Goal: Task Accomplishment & Management: Manage account settings

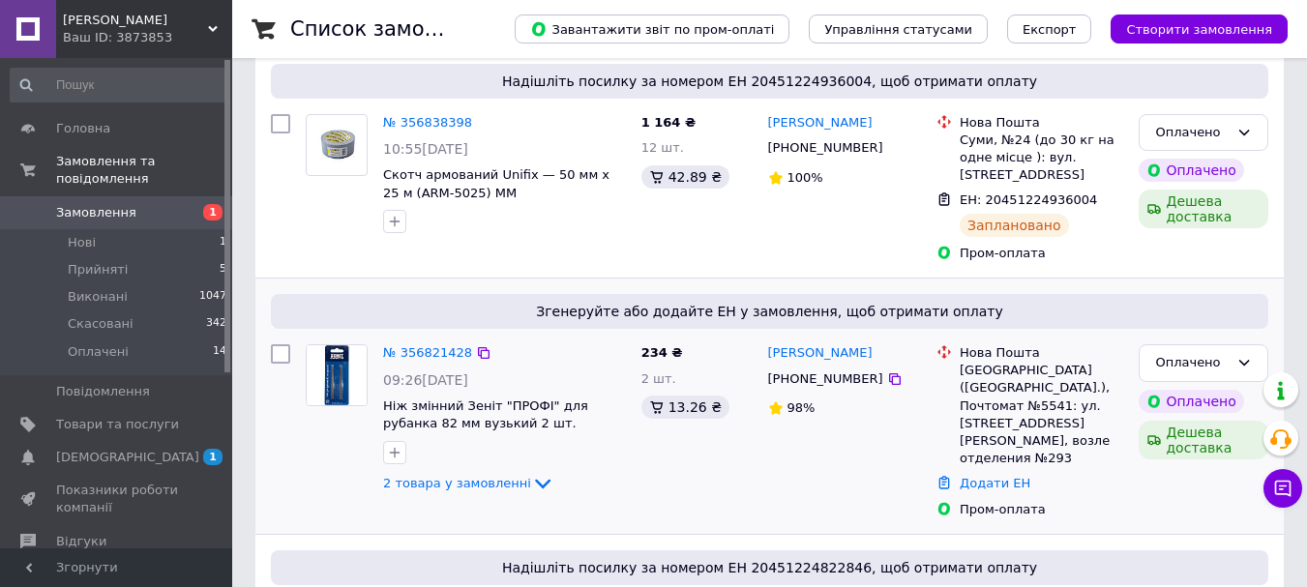
scroll to position [193, 0]
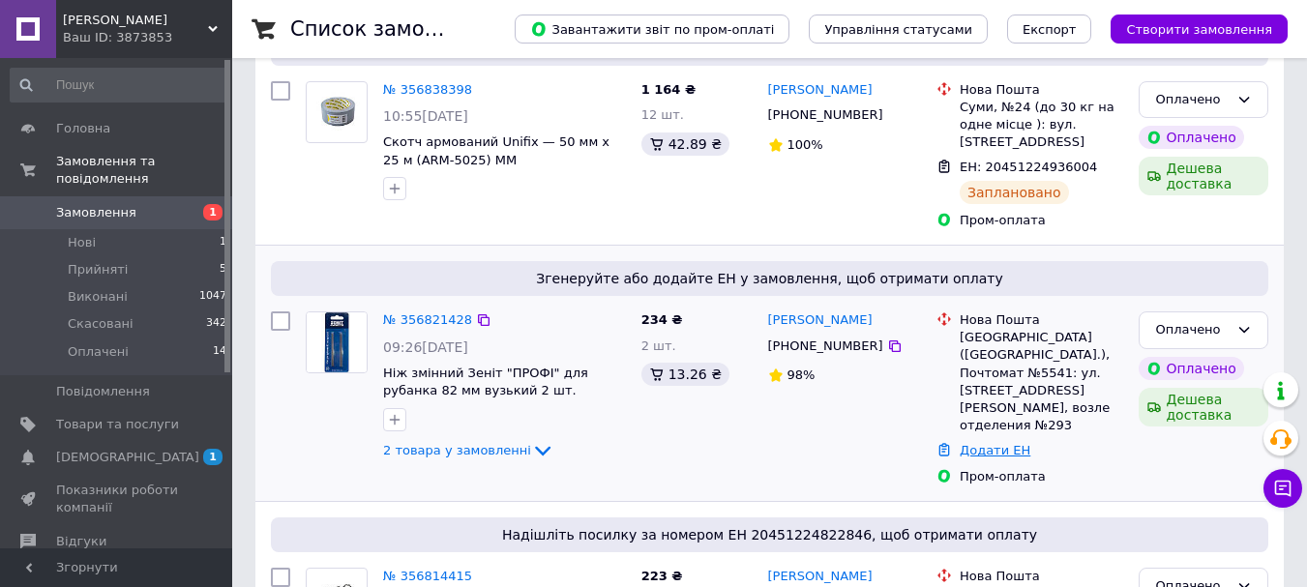
click at [1009, 443] on link "Додати ЕН" at bounding box center [994, 450] width 71 height 15
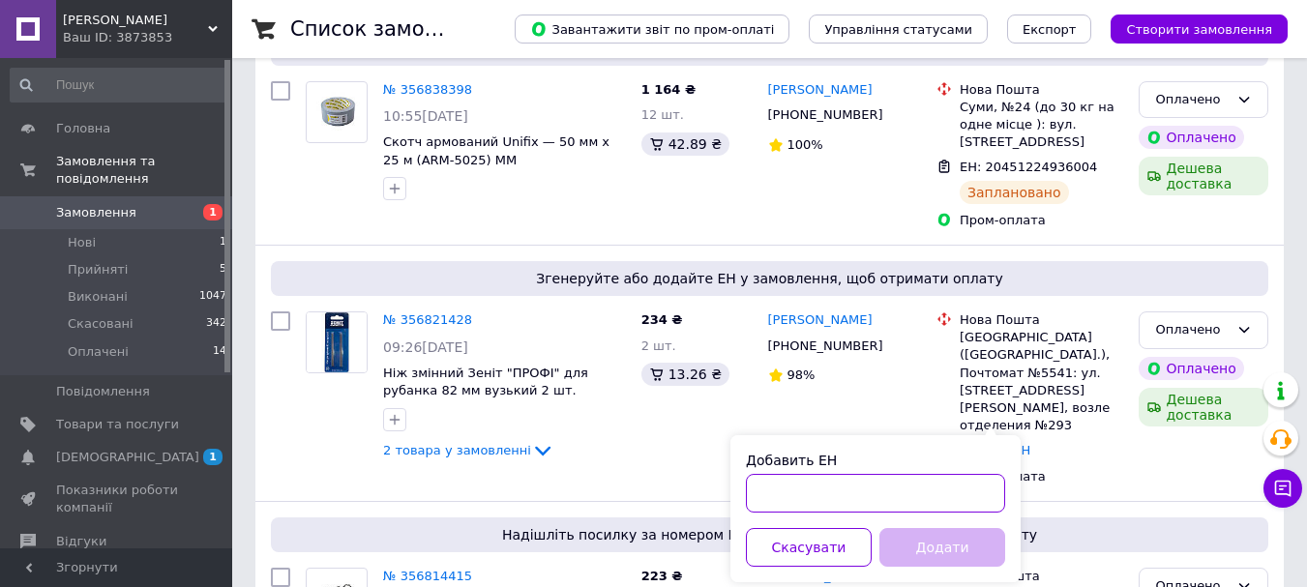
click at [810, 486] on input "Добавить ЕН" at bounding box center [875, 493] width 259 height 39
paste input "20451225019448"
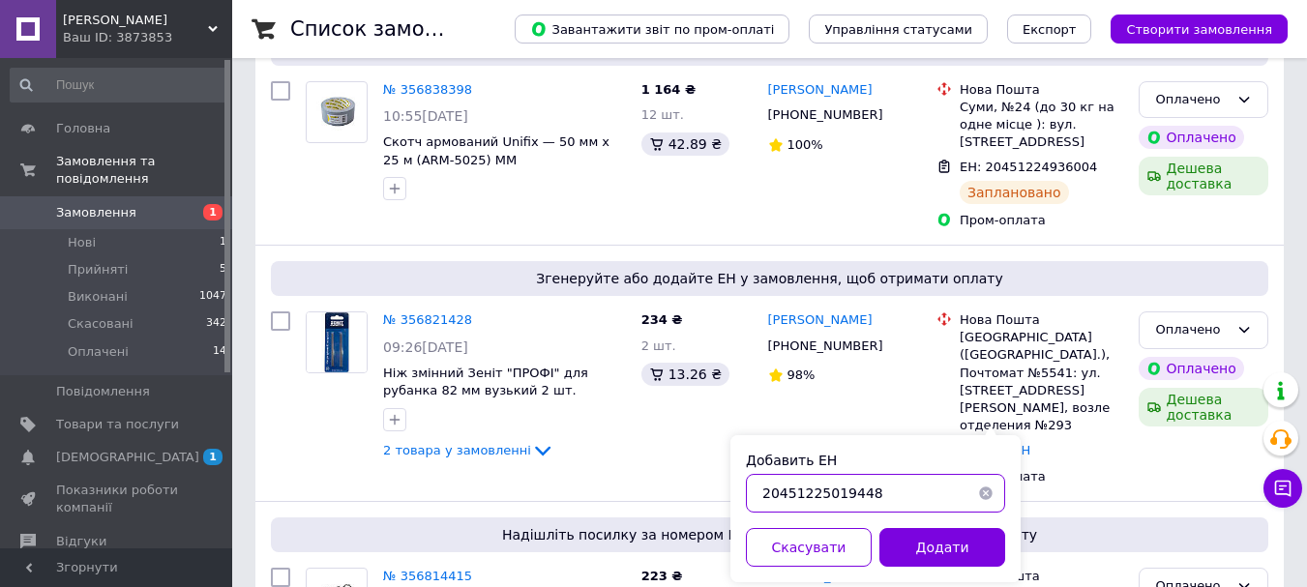
click at [795, 490] on input "20451225019448" at bounding box center [875, 493] width 259 height 39
type input "20451225019448"
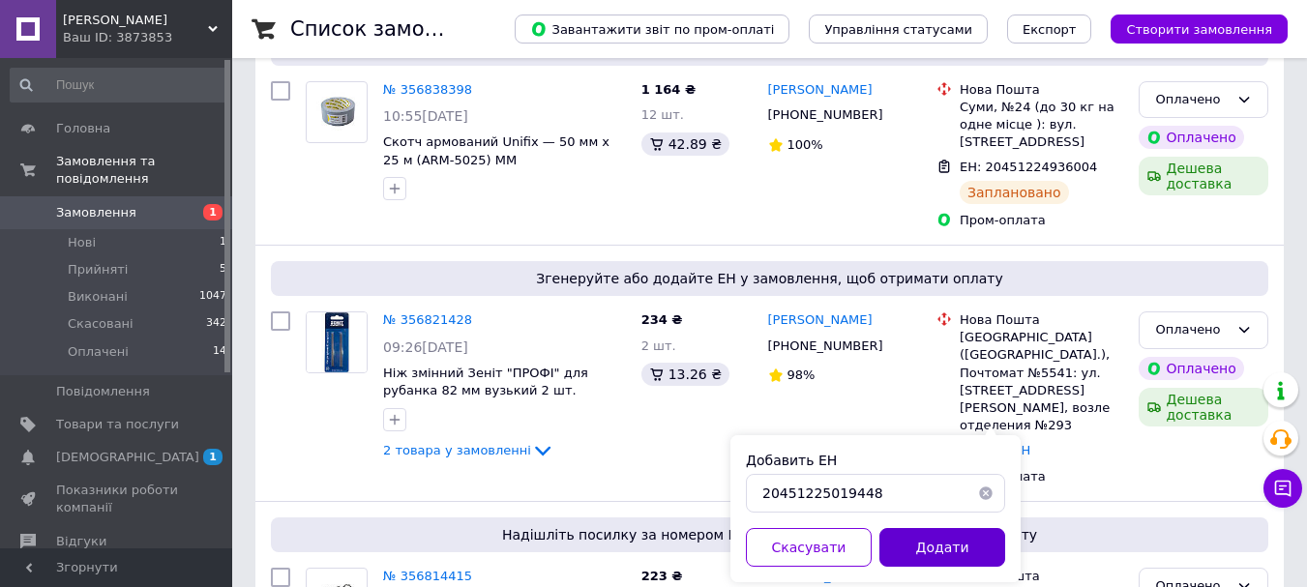
click at [938, 542] on button "Додати" at bounding box center [942, 547] width 126 height 39
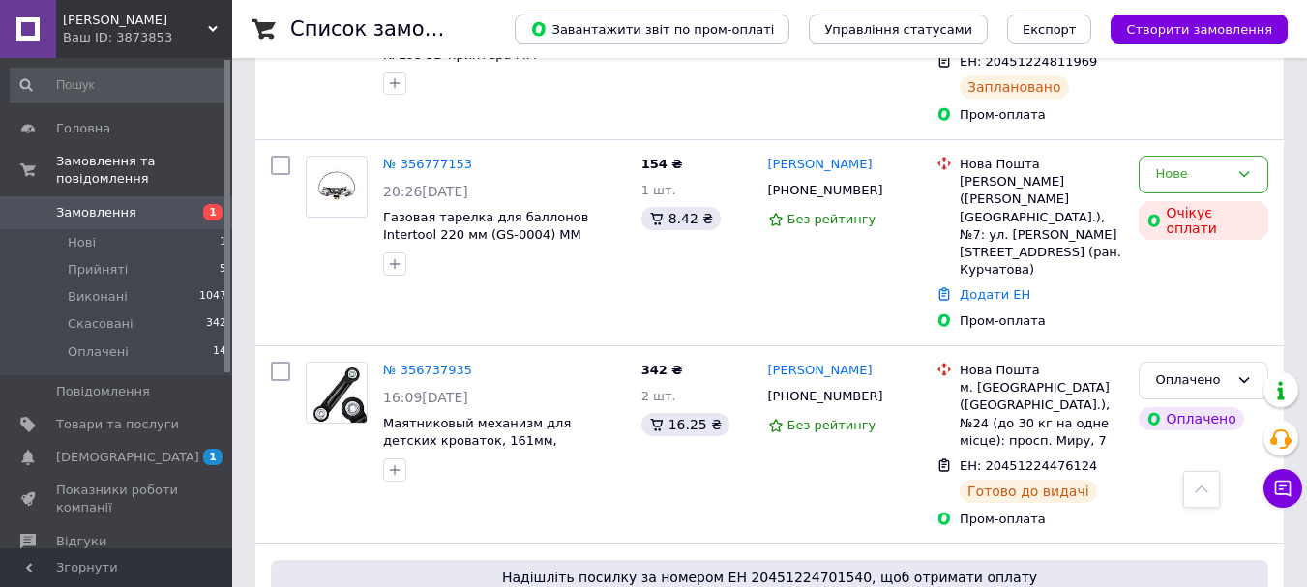
scroll to position [1064, 0]
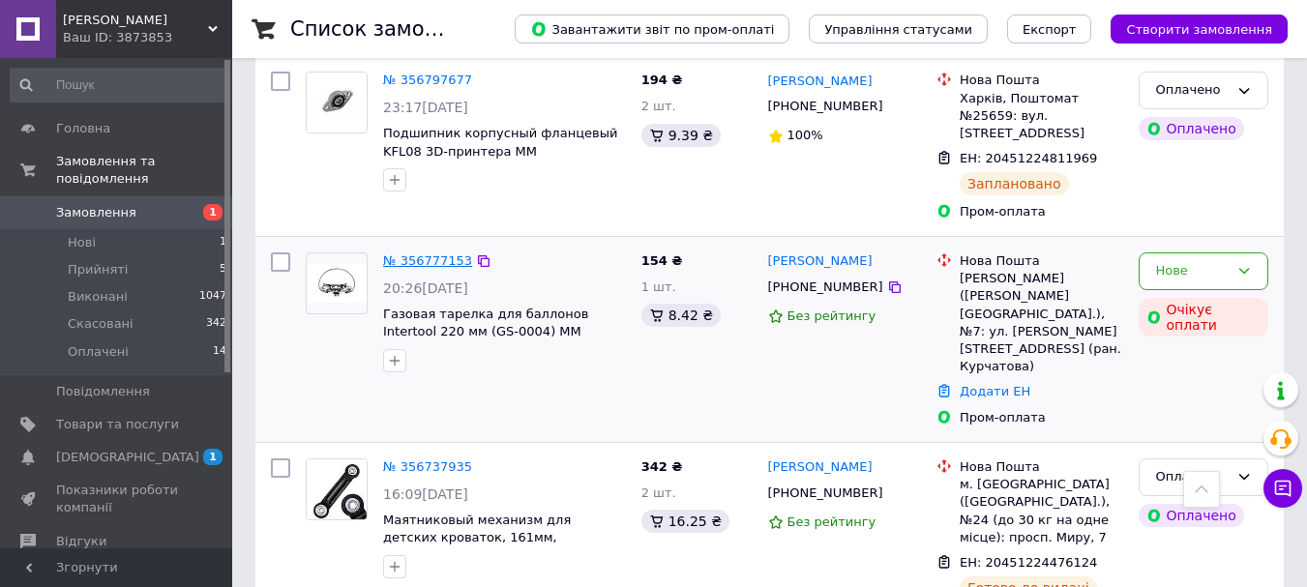
click at [424, 253] on link "№ 356777153" at bounding box center [427, 260] width 89 height 15
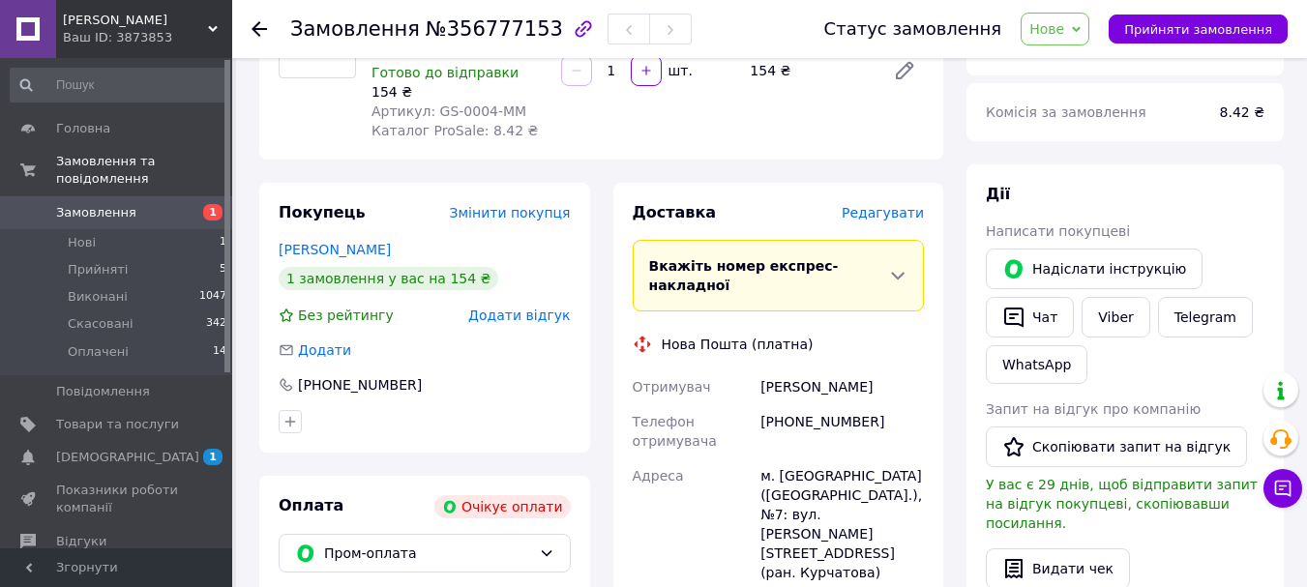
scroll to position [220, 0]
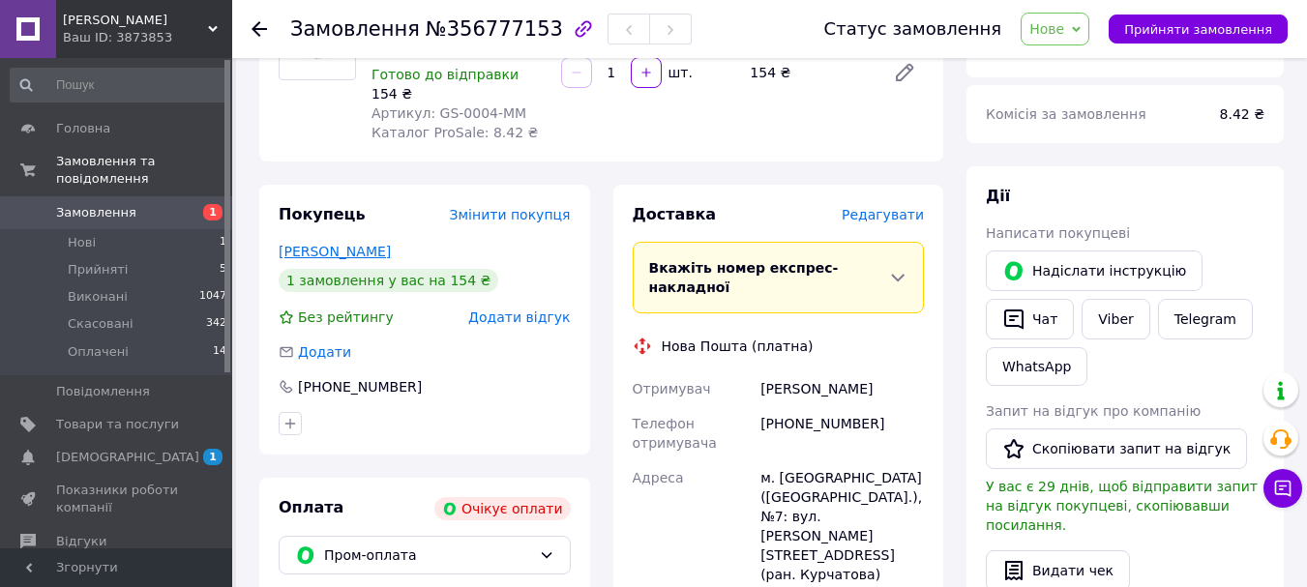
click at [338, 251] on link "Ясінський Вадим" at bounding box center [335, 251] width 112 height 15
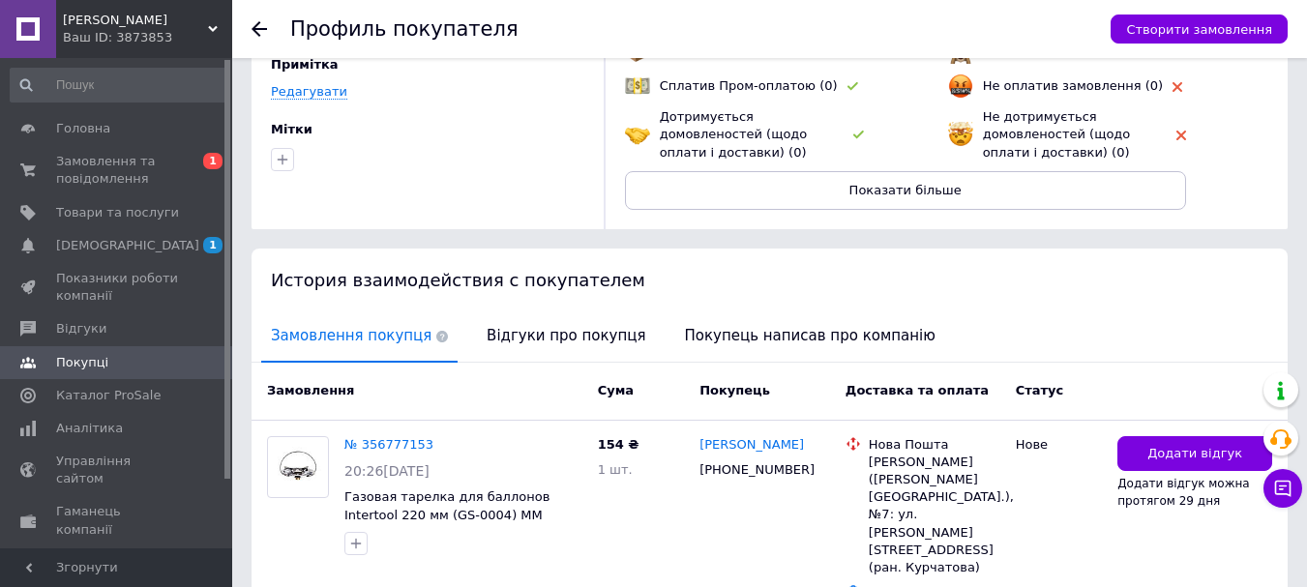
scroll to position [193, 0]
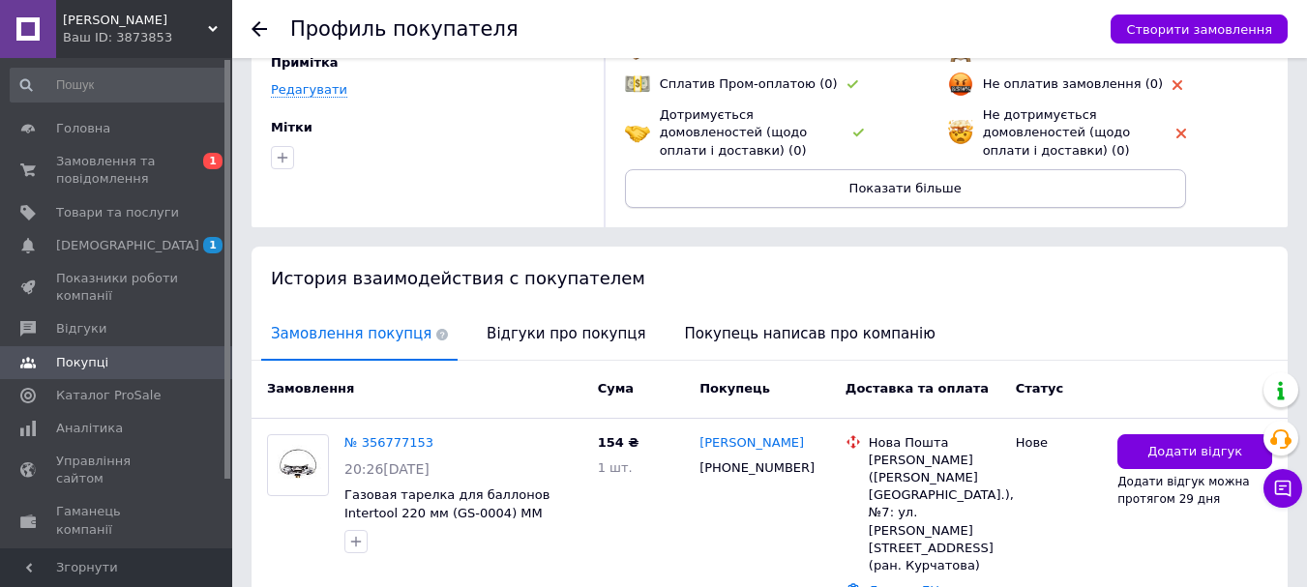
click at [823, 199] on button "Показати більше" at bounding box center [905, 188] width 561 height 39
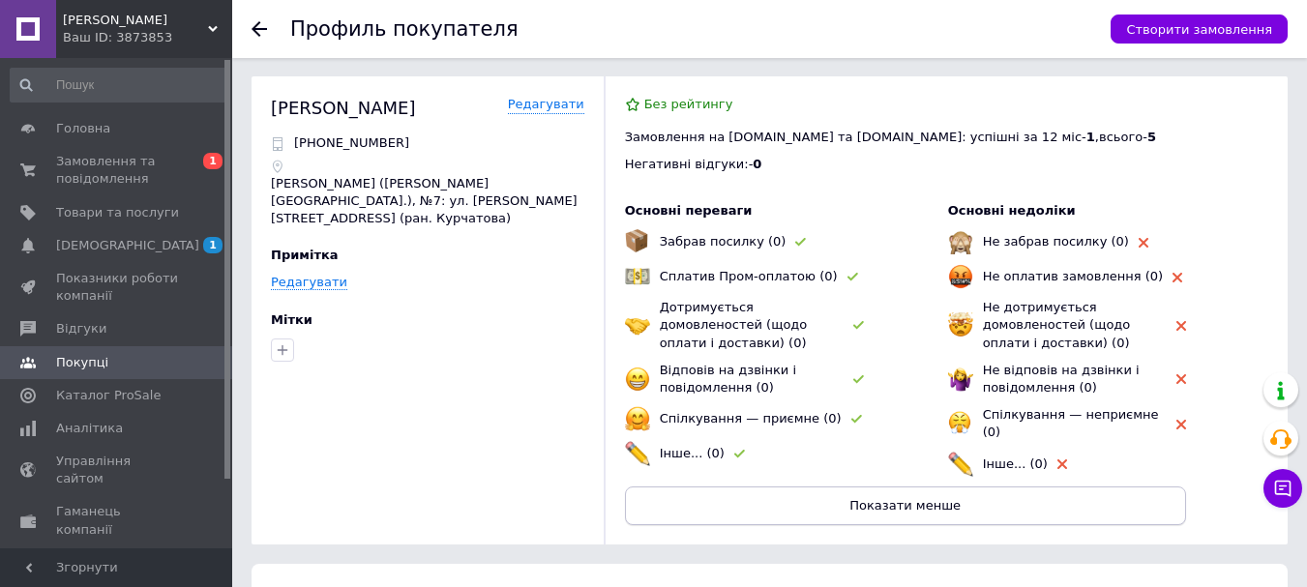
scroll to position [0, 0]
click at [161, 163] on span "Замовлення та повідомлення" at bounding box center [117, 170] width 123 height 35
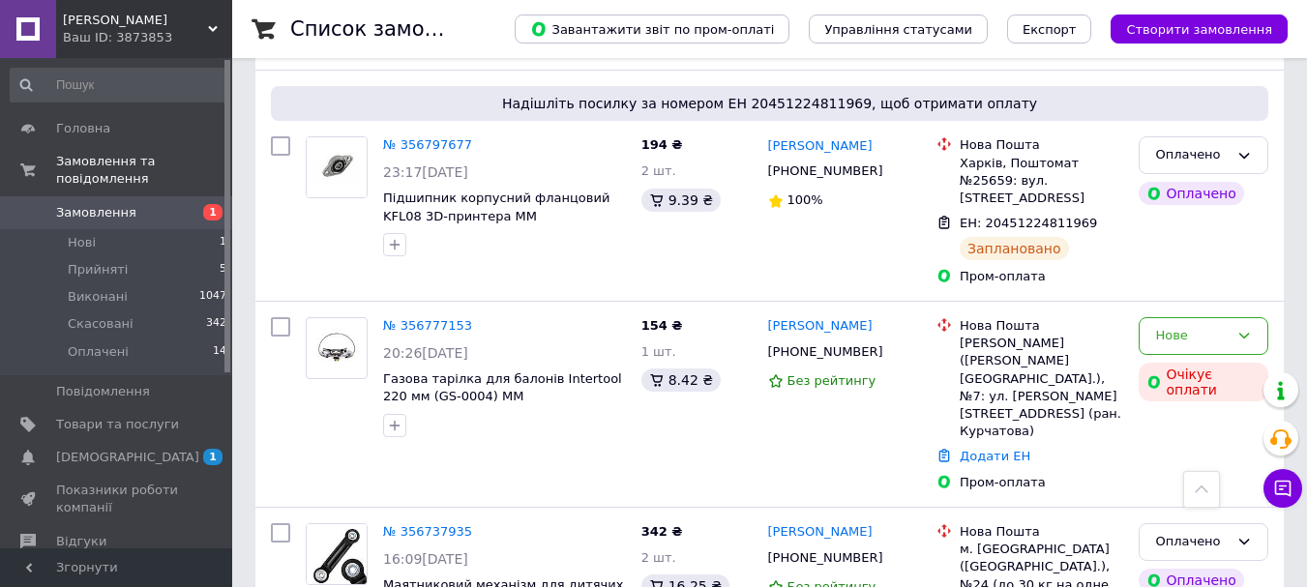
scroll to position [1161, 0]
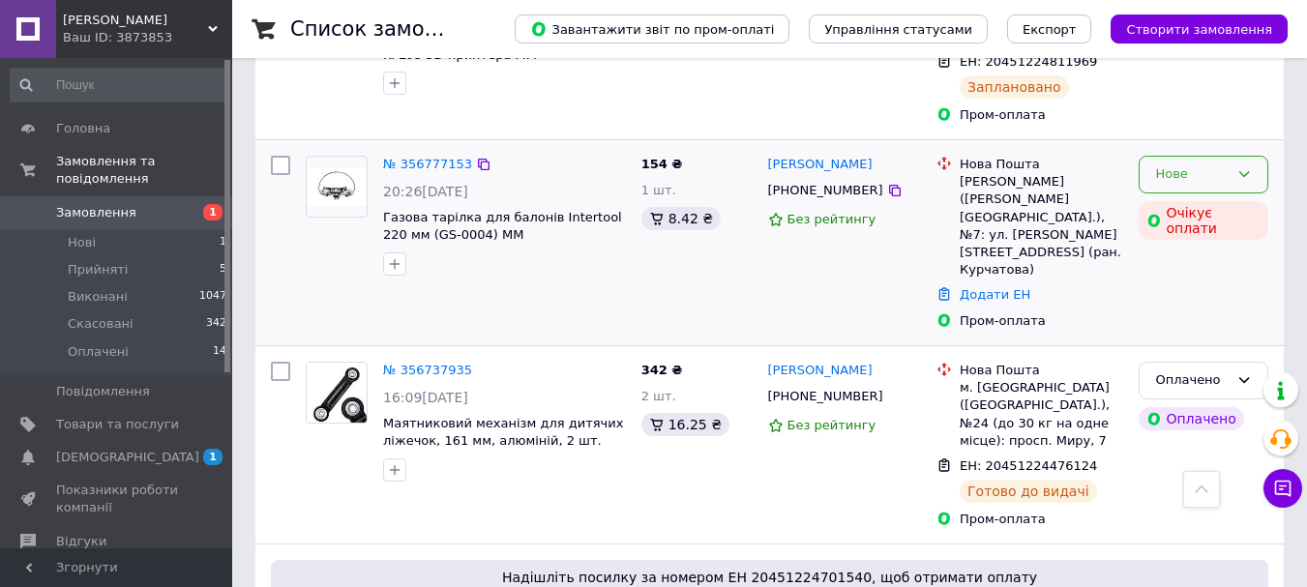
click at [1176, 164] on div "Нове" at bounding box center [1191, 174] width 73 height 20
click at [1107, 312] on div "Пром-оплата" at bounding box center [1040, 320] width 163 height 17
click at [1293, 473] on button "Чат з покупцем" at bounding box center [1282, 488] width 39 height 39
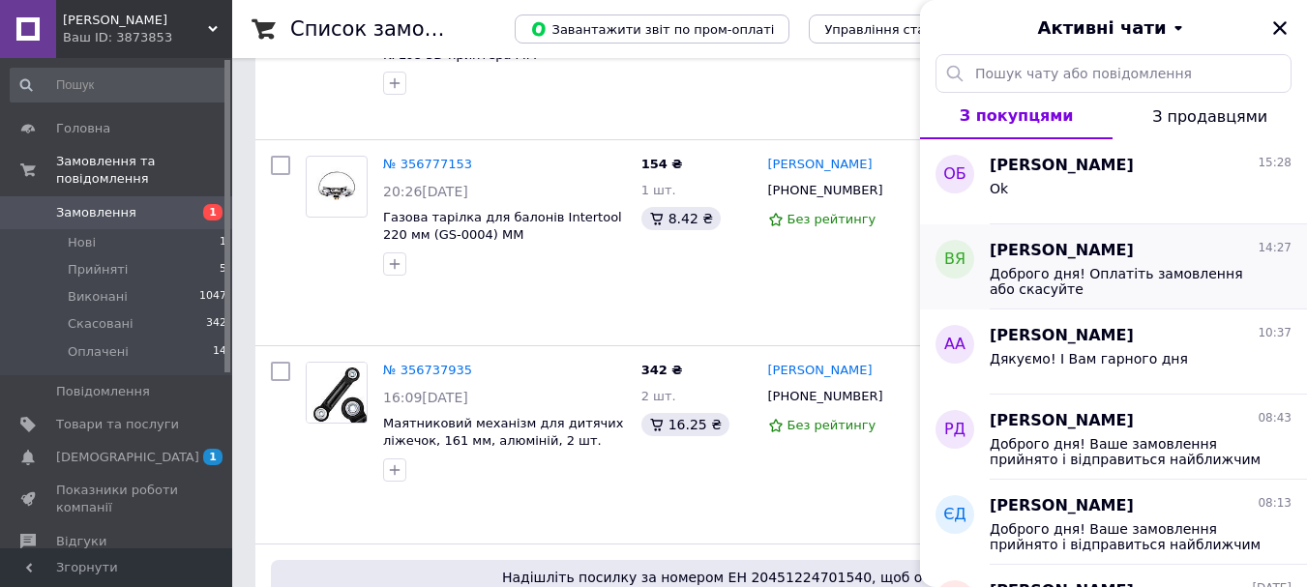
click at [1172, 251] on div "Вадим Ясінський 14:27" at bounding box center [1140, 251] width 302 height 22
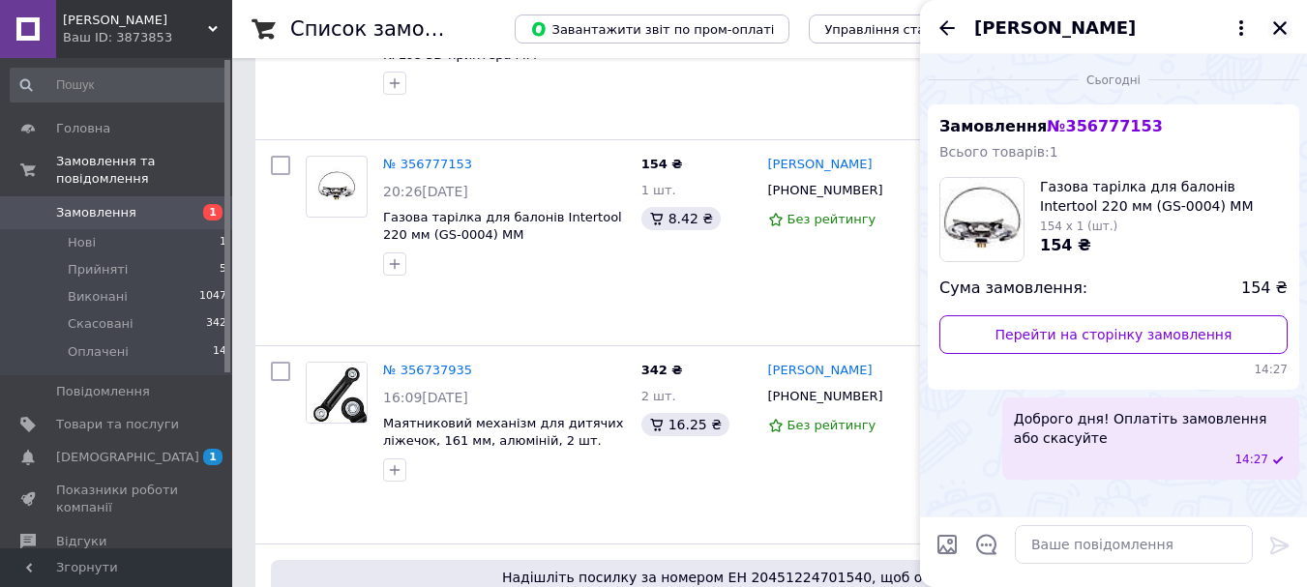
click at [1280, 32] on icon "Закрити" at bounding box center [1279, 27] width 17 height 17
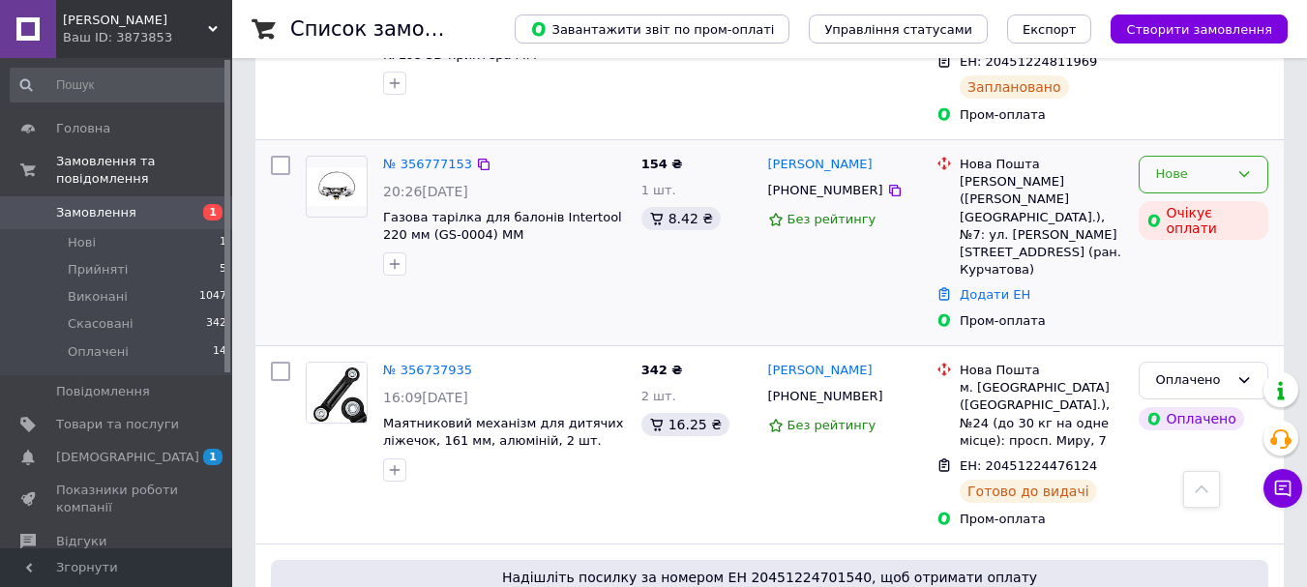
click at [1176, 164] on div "Нове" at bounding box center [1191, 174] width 73 height 20
click at [1161, 268] on li "Скасовано" at bounding box center [1203, 286] width 128 height 36
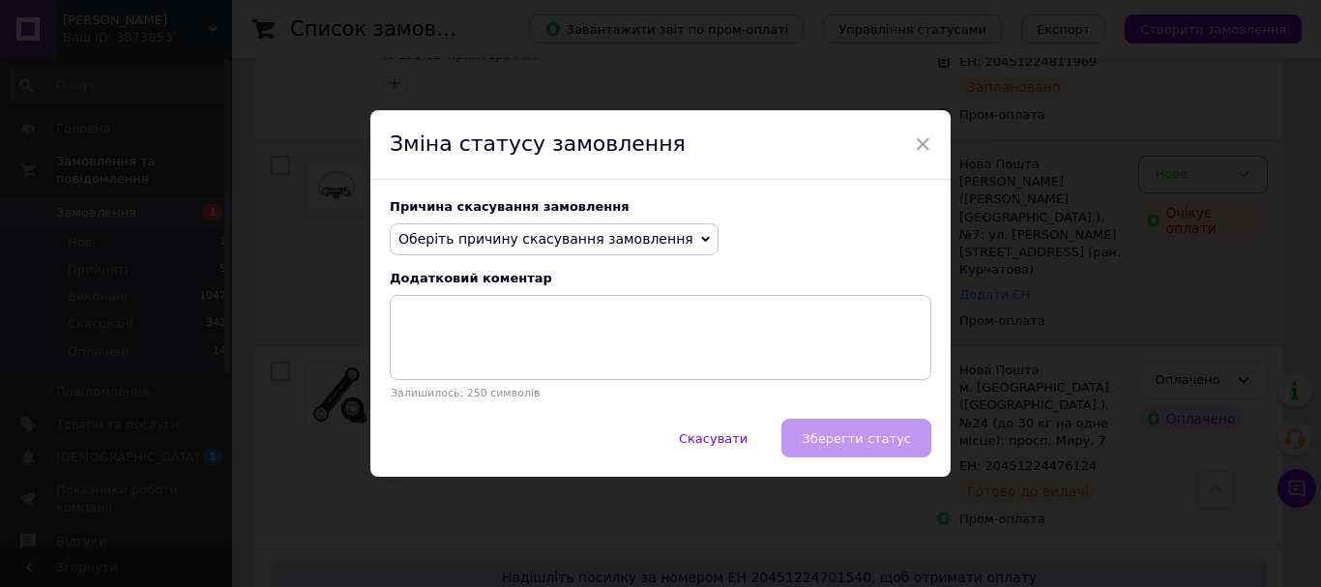
click at [557, 246] on span "Оберіть причину скасування замовлення" at bounding box center [545, 238] width 295 height 15
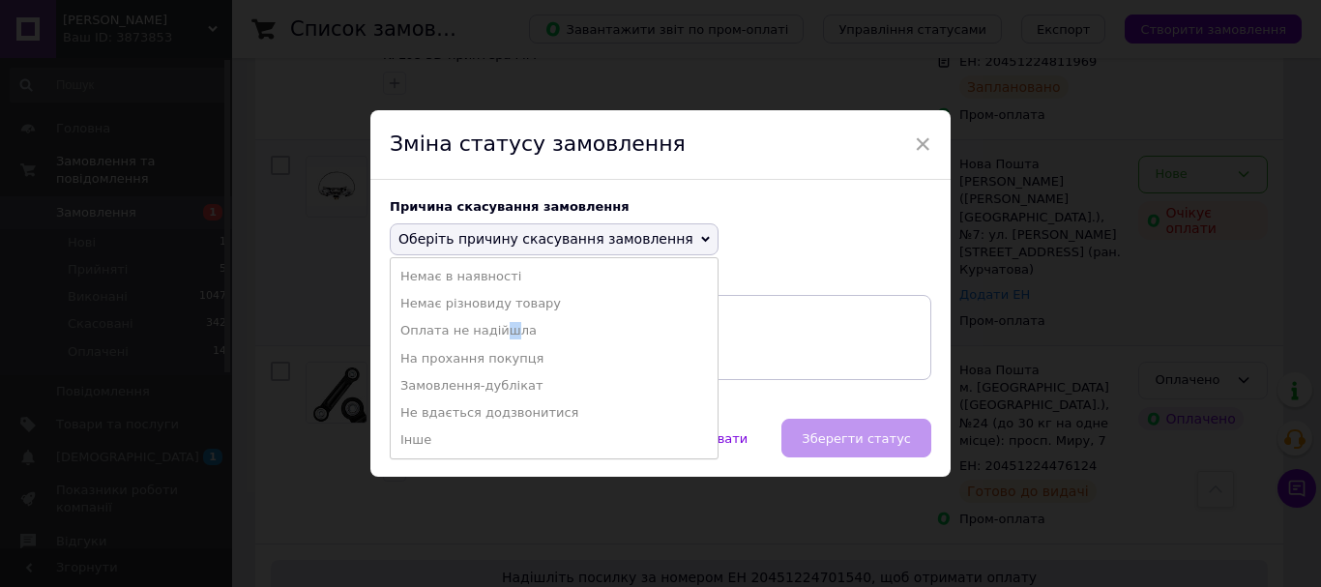
click at [496, 332] on li "Оплата не надійшла" at bounding box center [554, 330] width 327 height 27
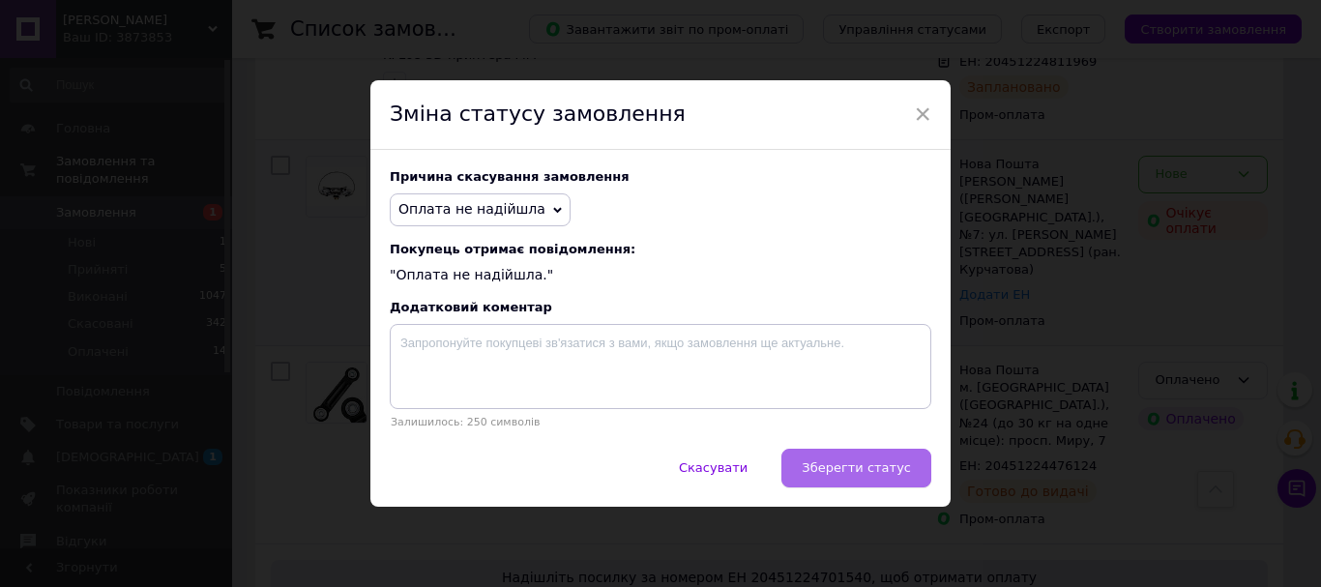
click at [866, 472] on span "Зберегти статус" at bounding box center [856, 467] width 109 height 15
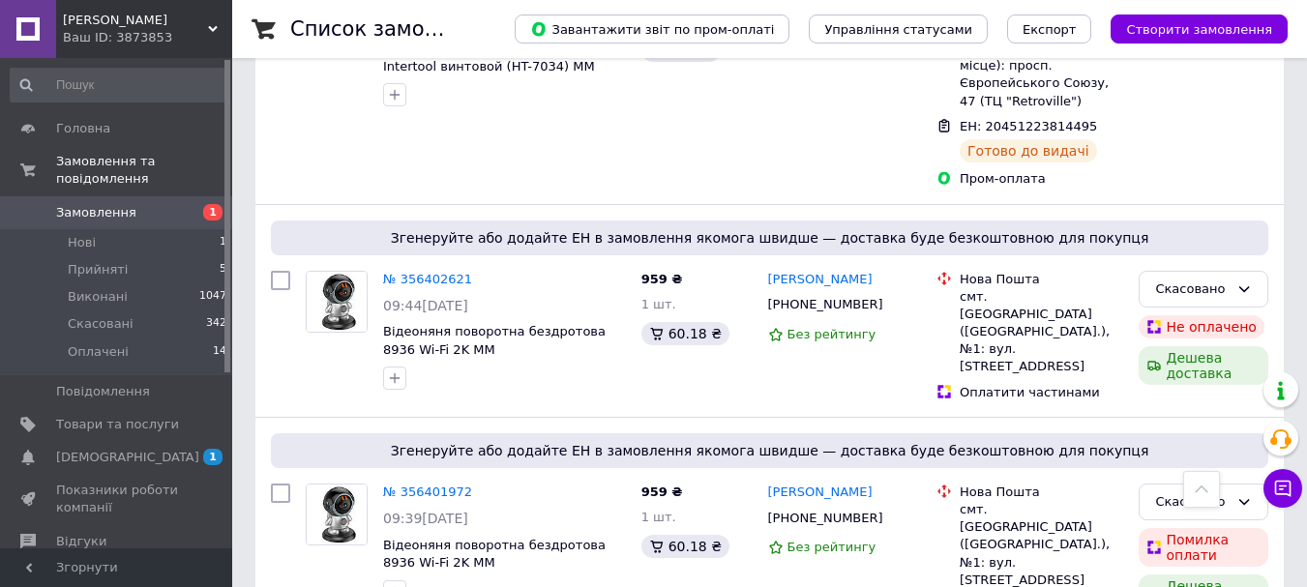
scroll to position [3767, 0]
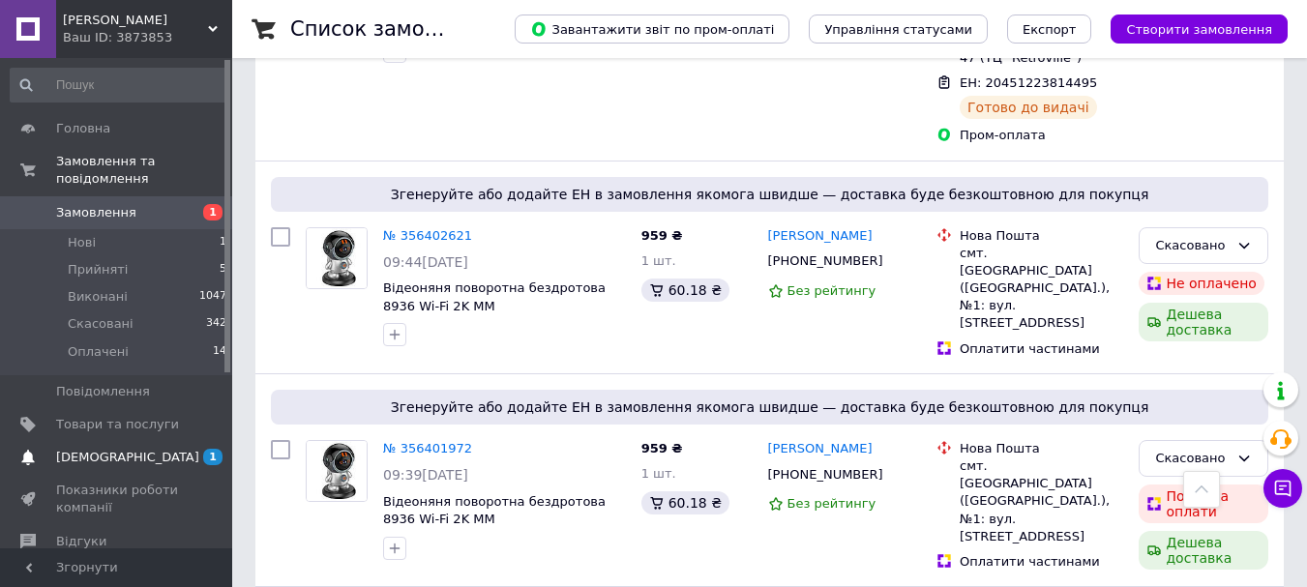
click at [176, 449] on span "[DEMOGRAPHIC_DATA]" at bounding box center [117, 457] width 123 height 17
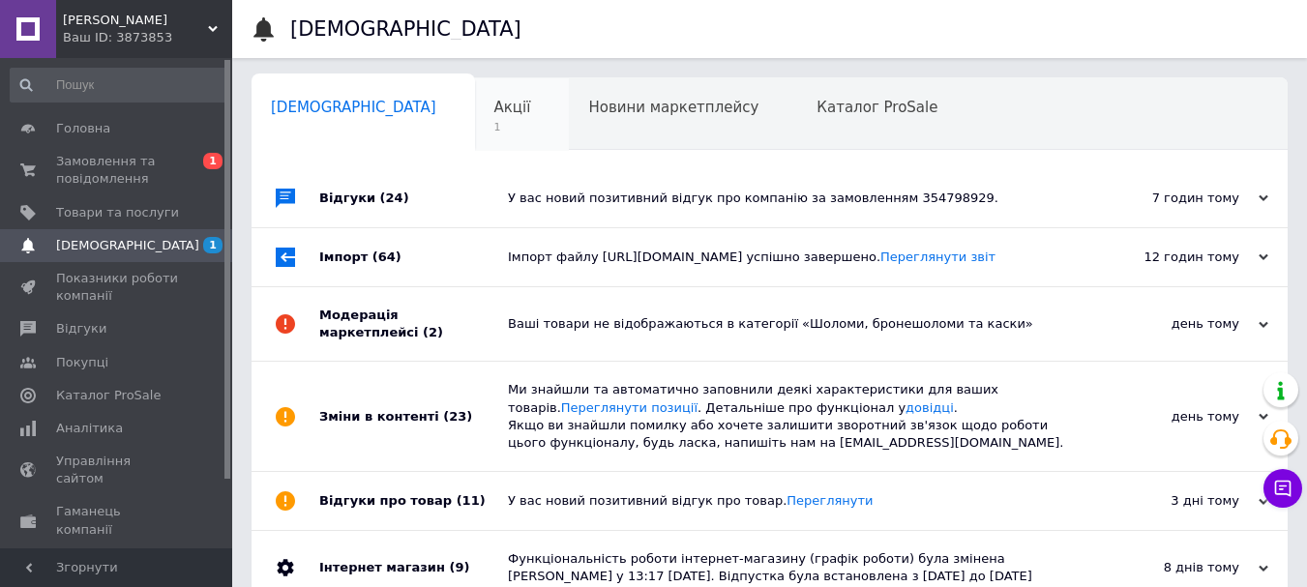
drag, startPoint x: 370, startPoint y: 124, endPoint x: 419, endPoint y: 127, distance: 48.4
click at [376, 124] on div "Сповіщення 0" at bounding box center [362, 114] width 223 height 73
click at [494, 127] on span "1" at bounding box center [512, 127] width 37 height 15
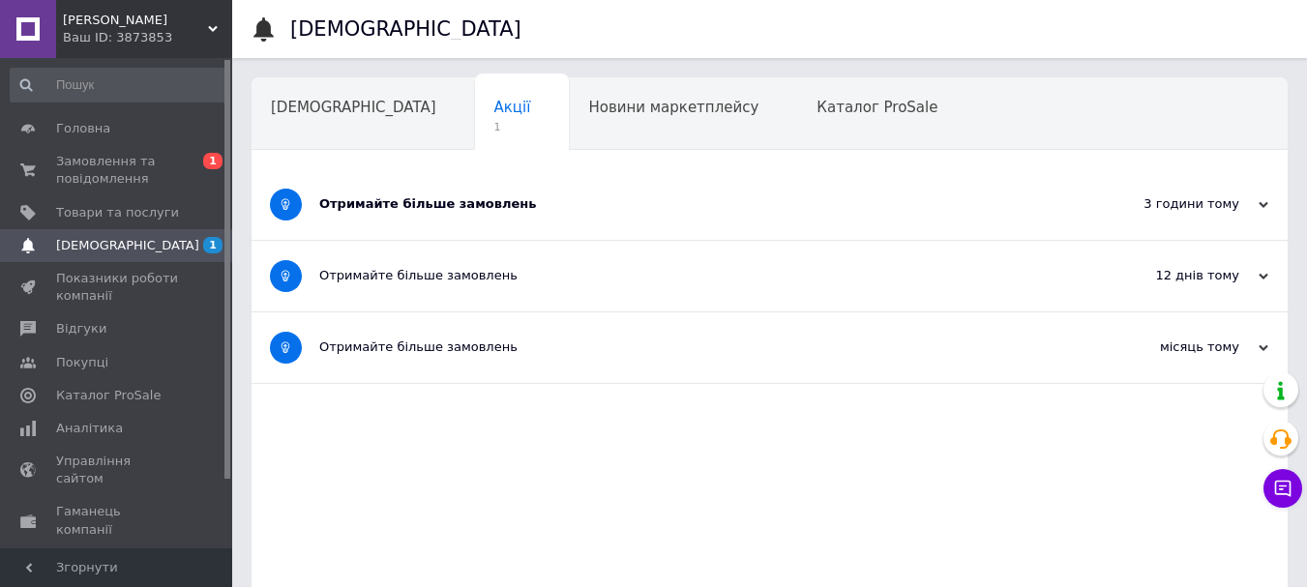
click at [576, 198] on div "Отримайте більше замовлень" at bounding box center [696, 203] width 755 height 17
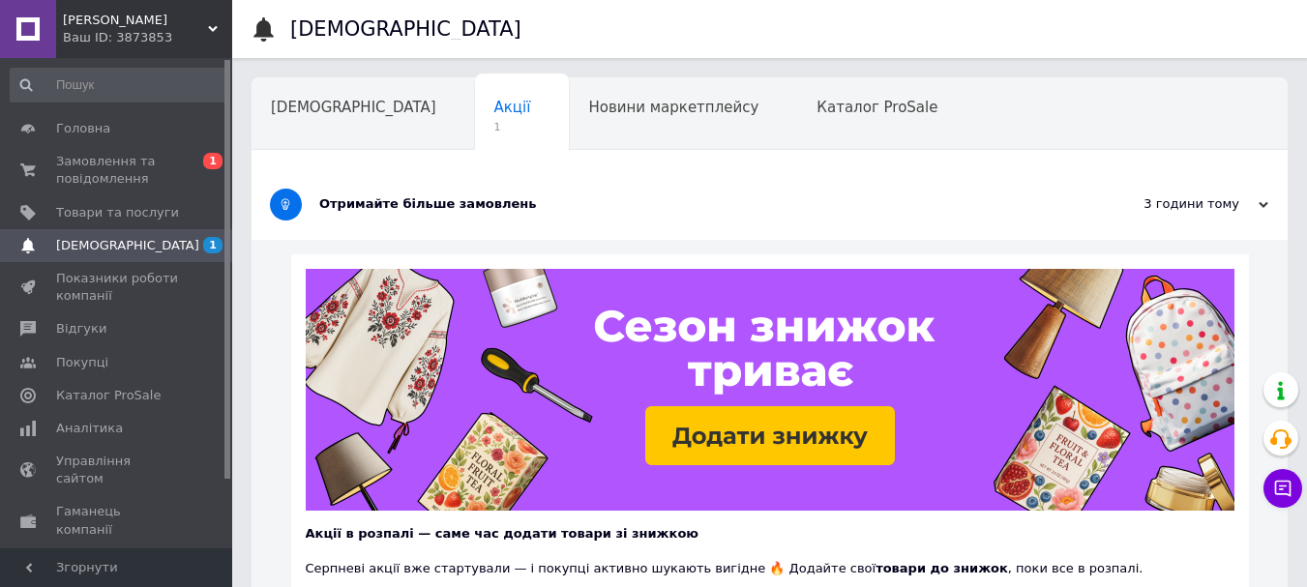
click at [352, 126] on div "[DEMOGRAPHIC_DATA]" at bounding box center [362, 114] width 223 height 73
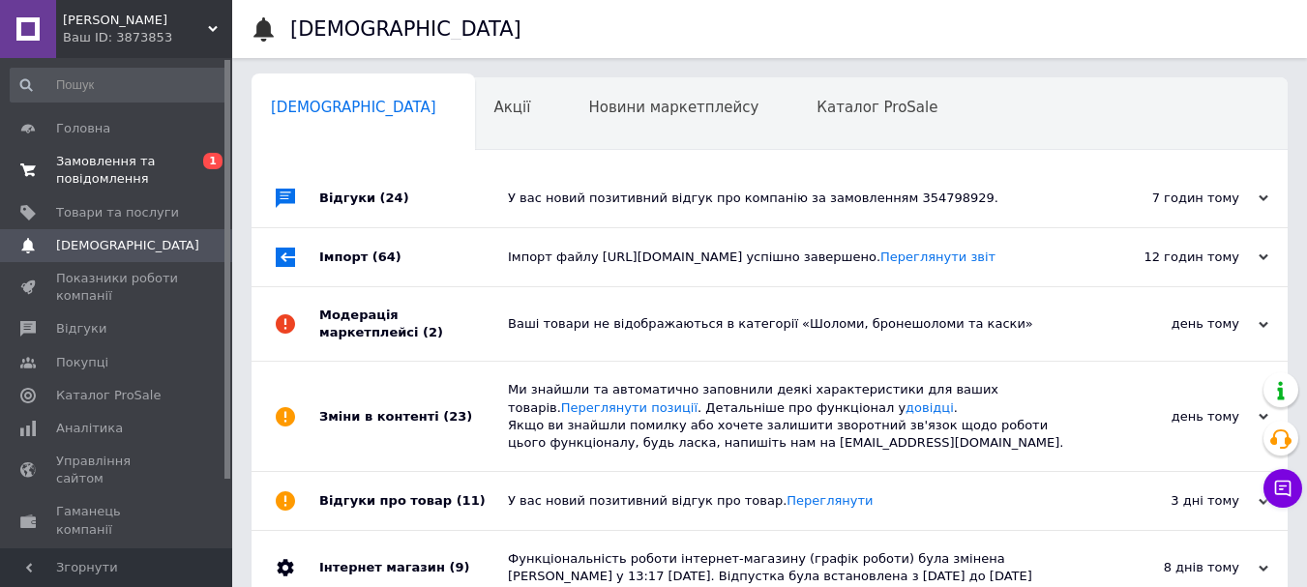
click at [175, 163] on span "Замовлення та повідомлення" at bounding box center [117, 170] width 123 height 35
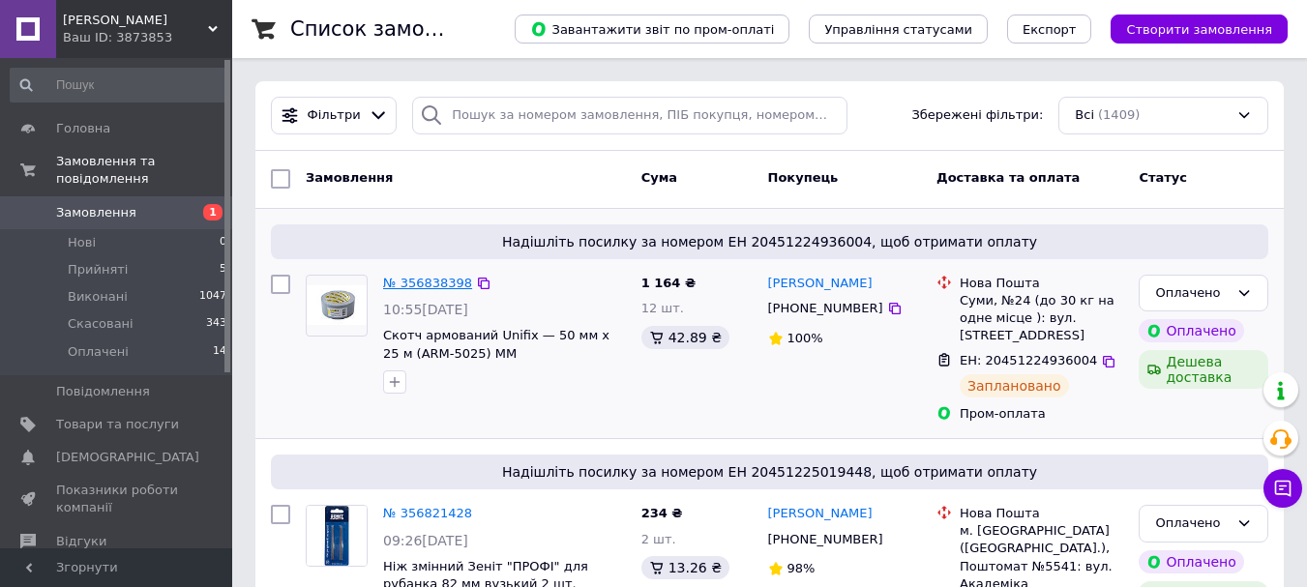
click at [414, 281] on link "№ 356838398" at bounding box center [427, 283] width 89 height 15
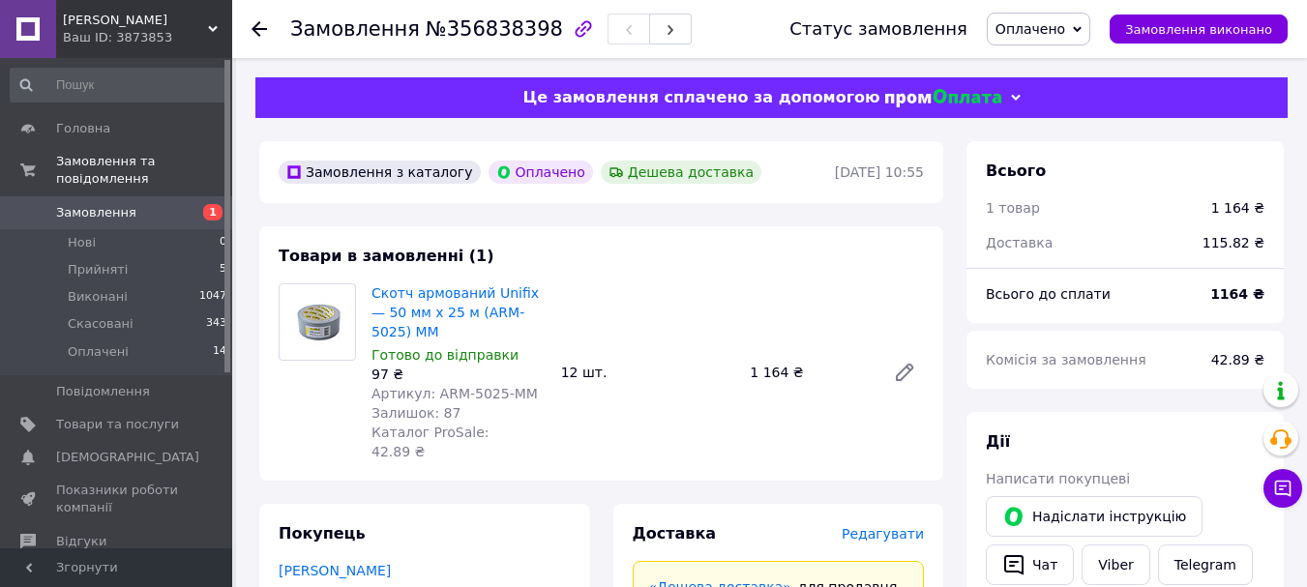
click at [269, 30] on div at bounding box center [270, 29] width 39 height 58
click at [265, 28] on use at bounding box center [258, 28] width 15 height 15
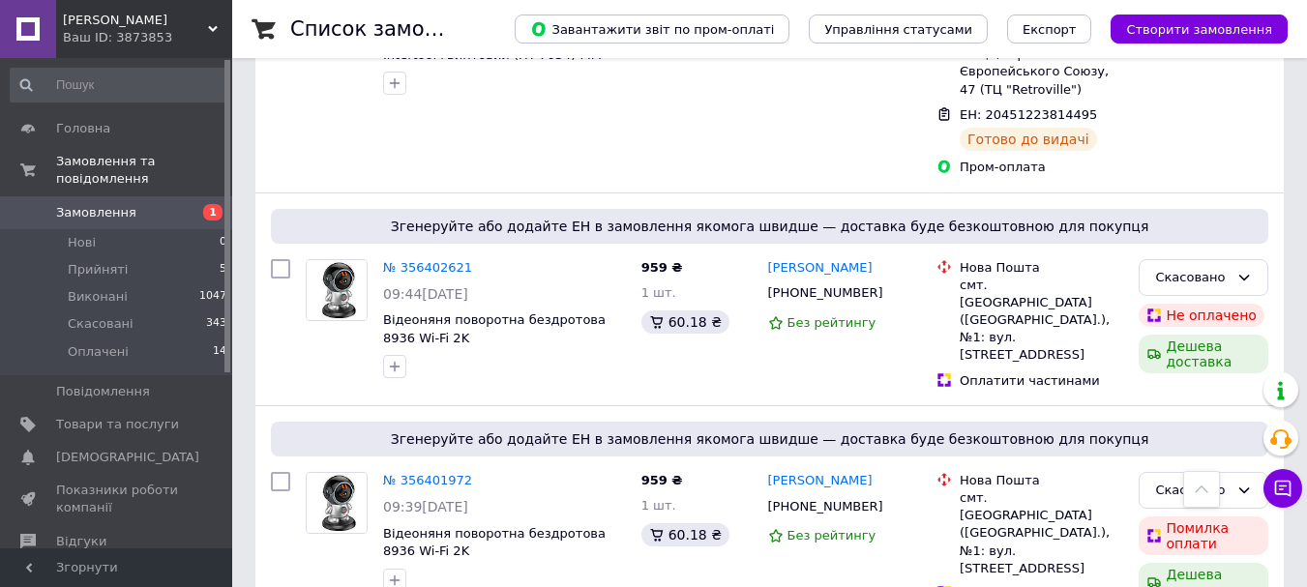
scroll to position [3767, 0]
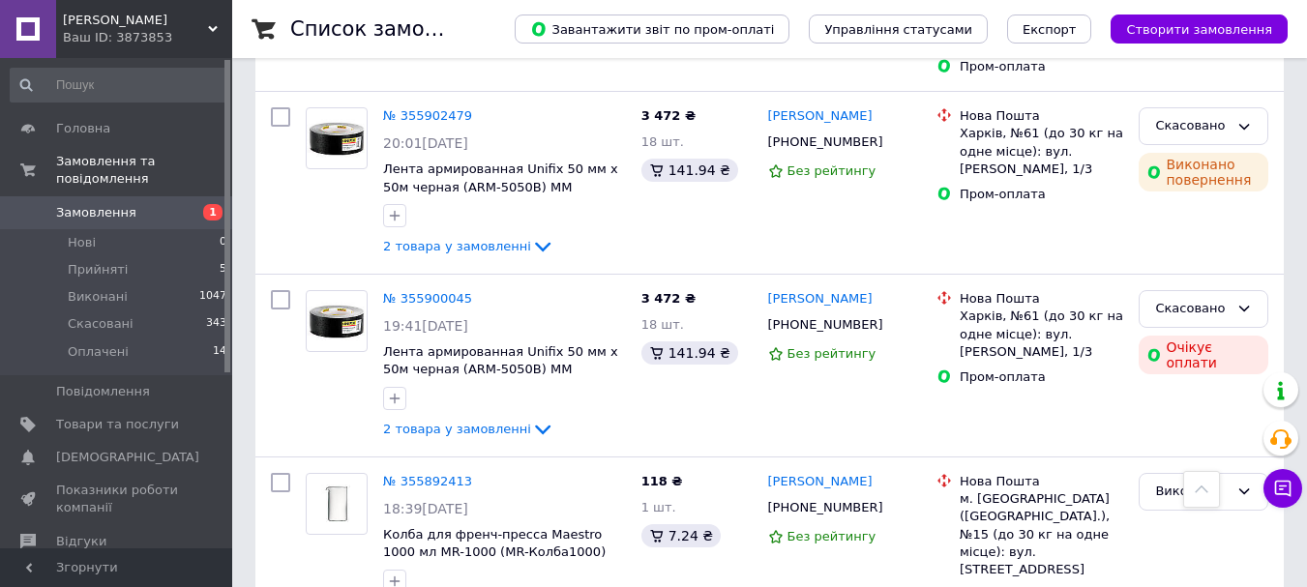
scroll to position [3350, 0]
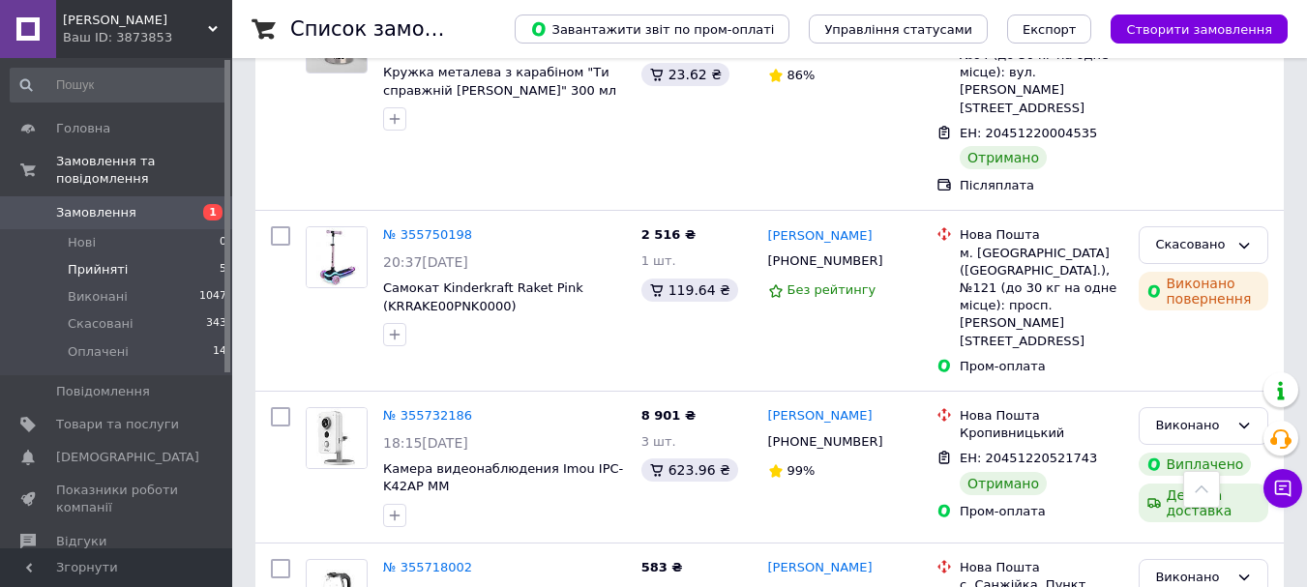
scroll to position [193, 0]
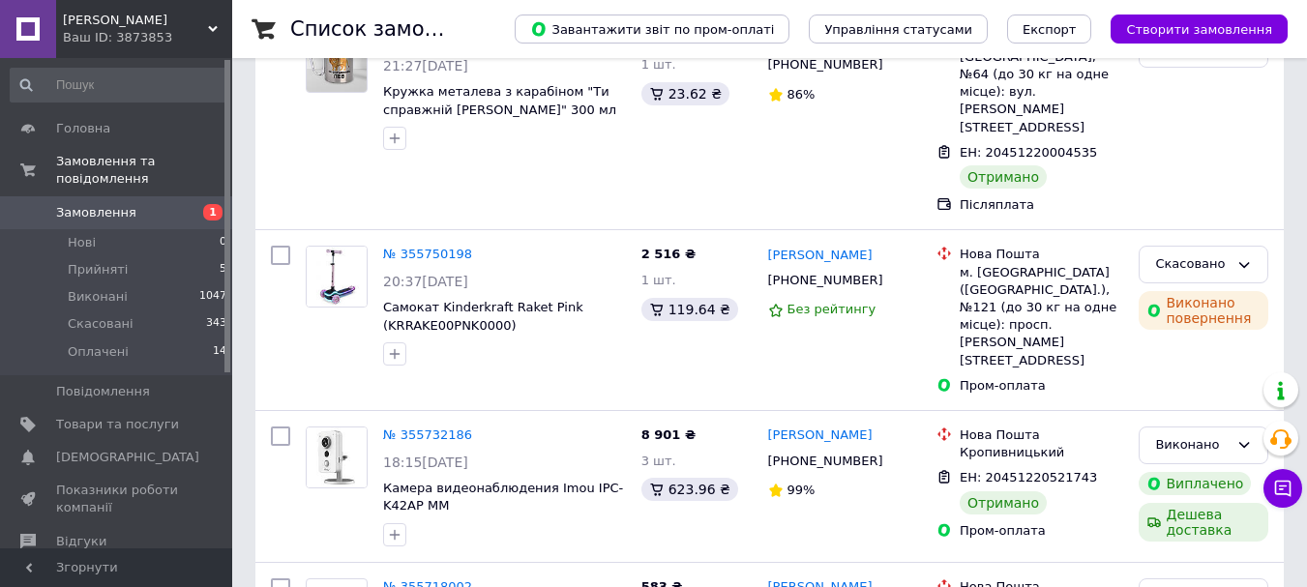
click at [99, 204] on span "Замовлення" at bounding box center [96, 212] width 80 height 17
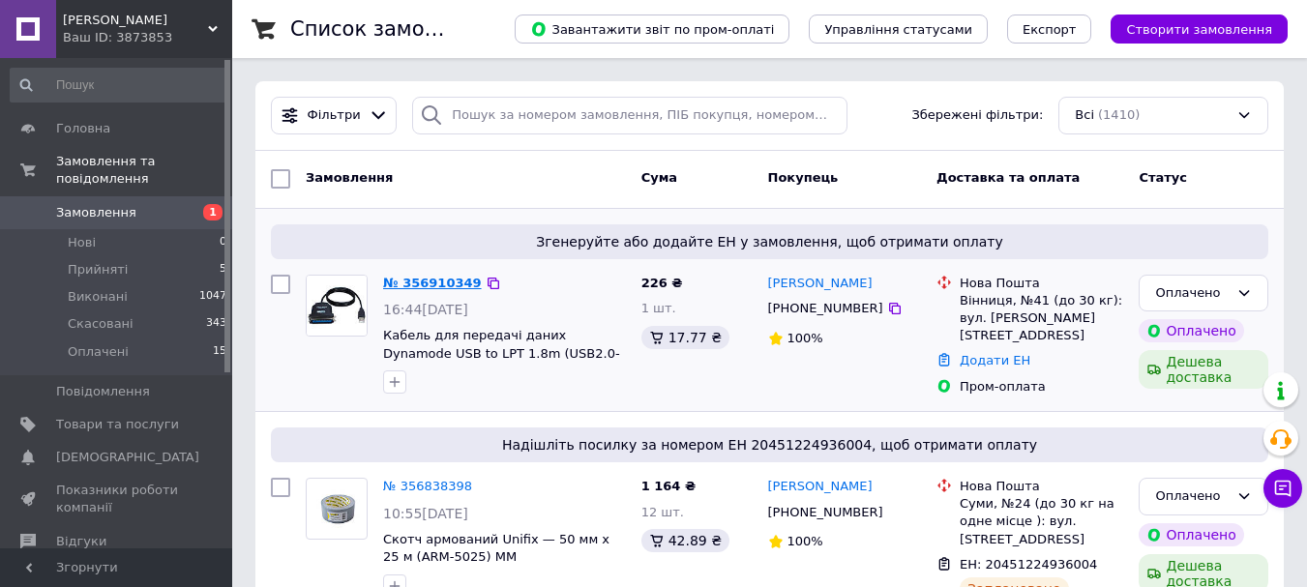
click at [429, 281] on link "№ 356910349" at bounding box center [432, 283] width 99 height 15
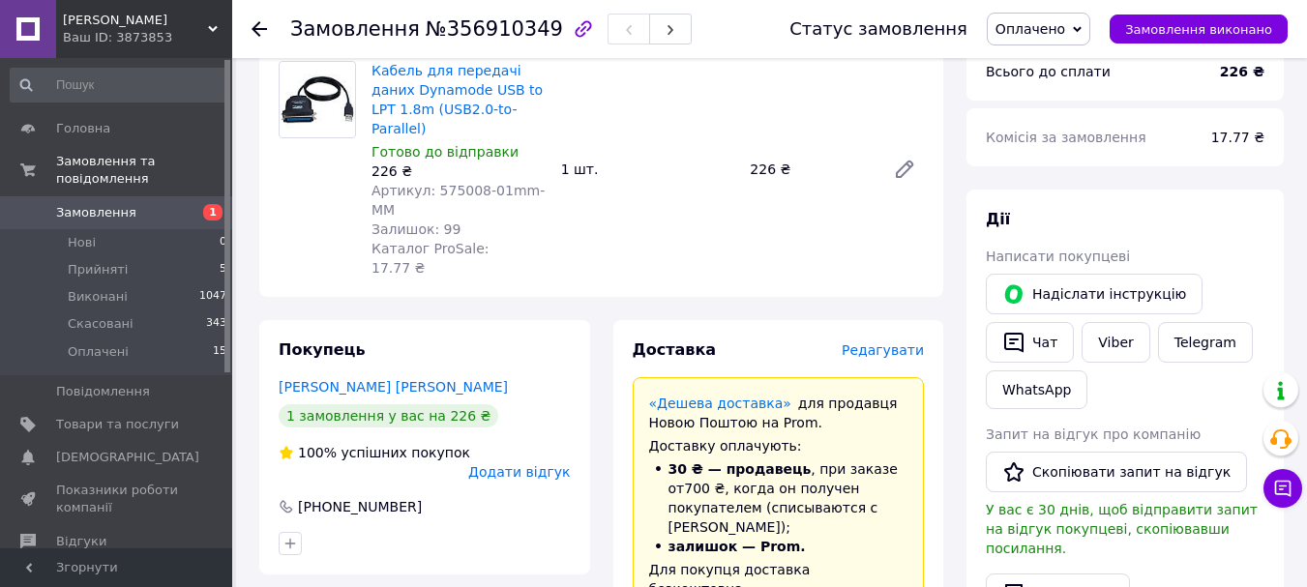
scroll to position [193, 0]
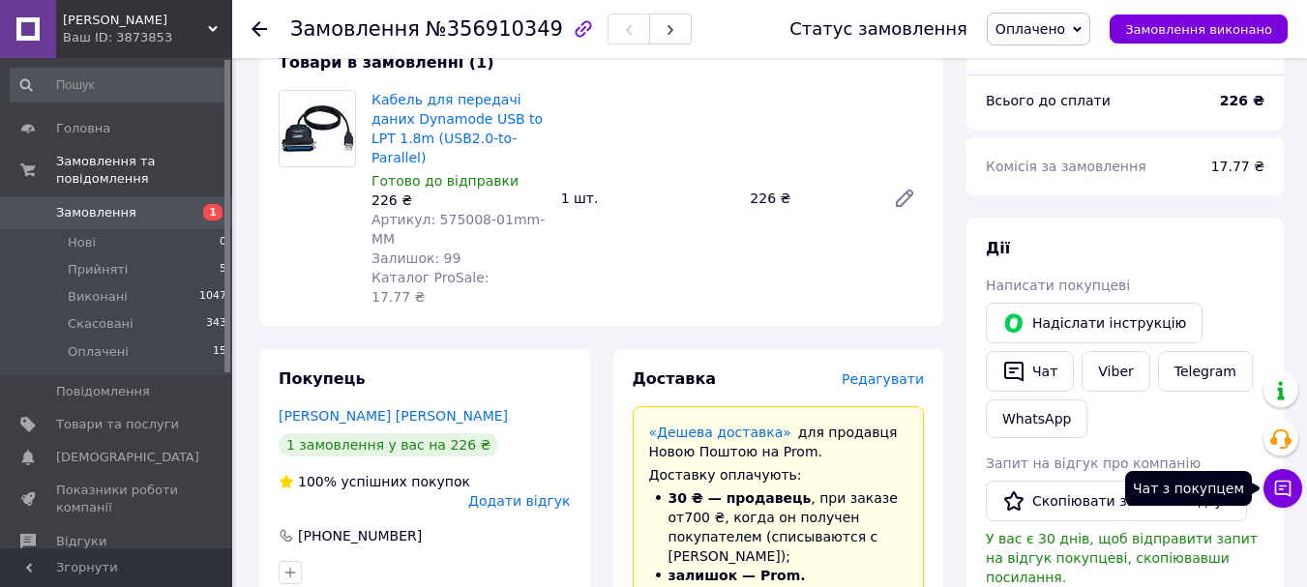
click at [1285, 495] on icon at bounding box center [1282, 488] width 19 height 19
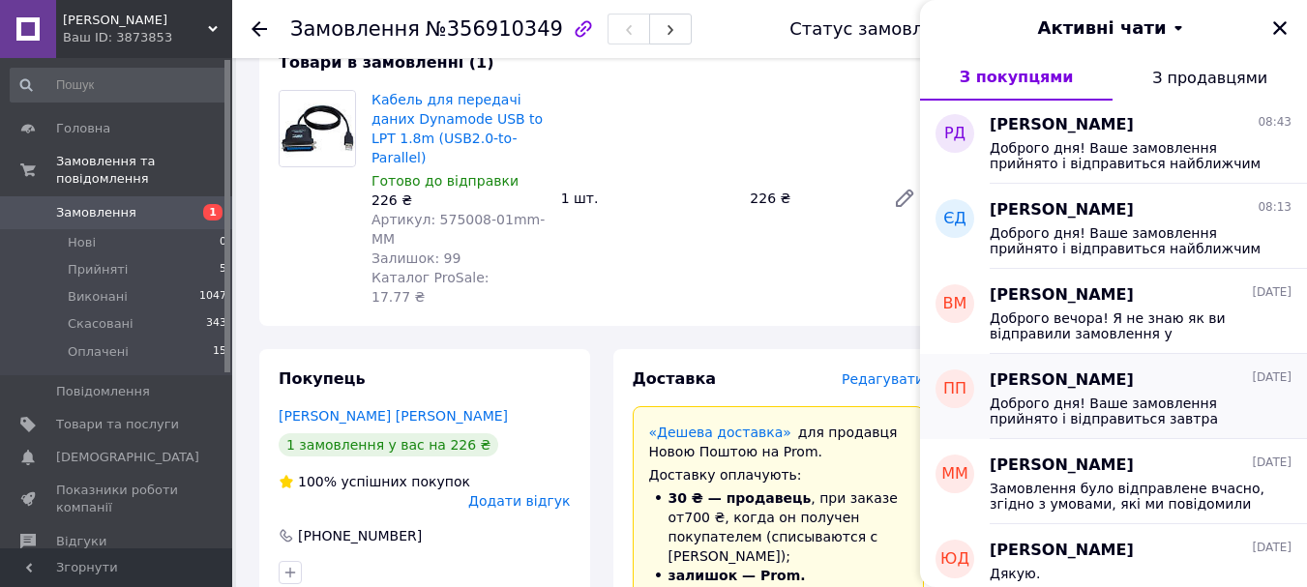
scroll to position [290, 0]
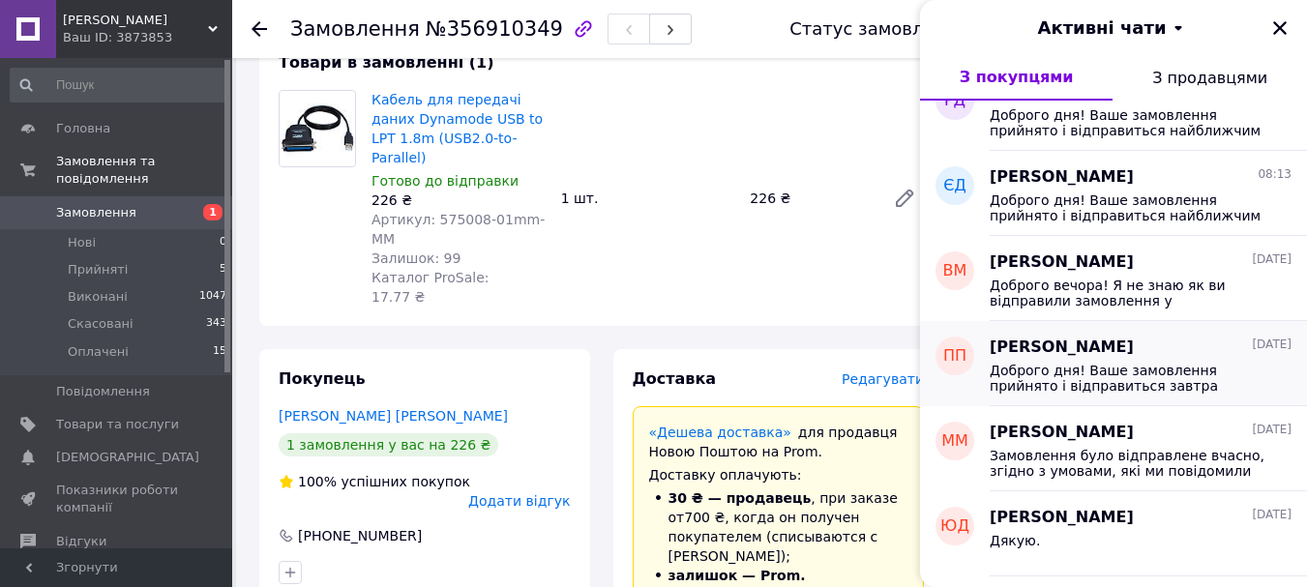
click at [1162, 385] on span "Доброго дня! Ваше замовлення прийнято і відправиться завтра" at bounding box center [1126, 378] width 275 height 31
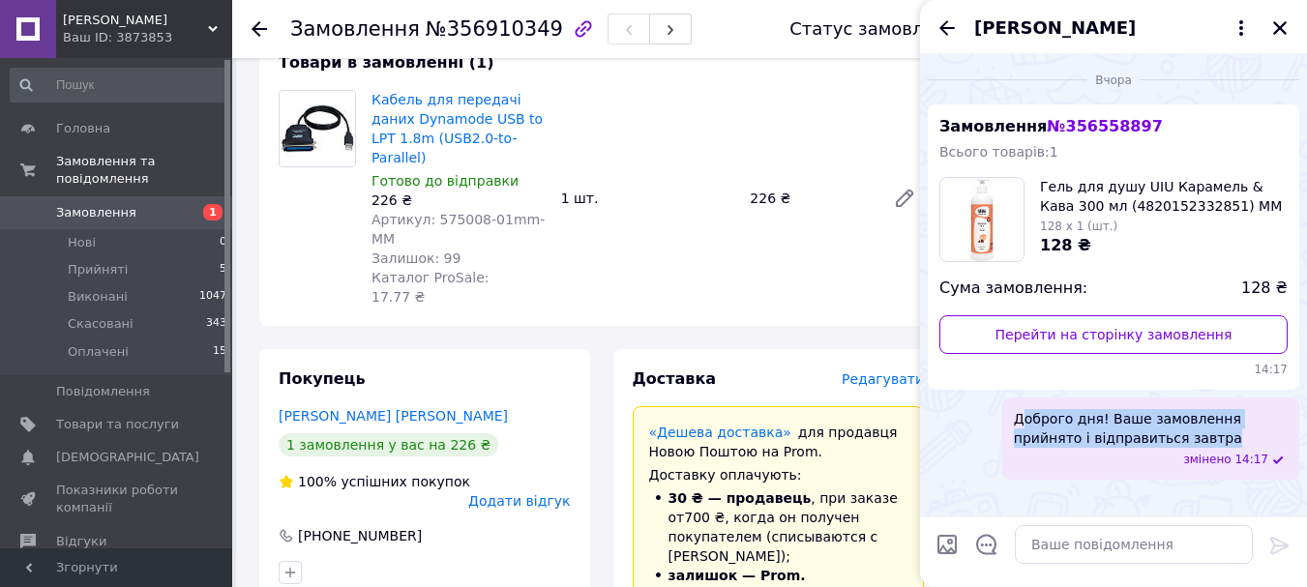
drag, startPoint x: 1164, startPoint y: 441, endPoint x: 1025, endPoint y: 421, distance: 140.7
click at [1025, 421] on span "Доброго дня! Ваше замовлення прийнято і відправиться завтра" at bounding box center [1151, 428] width 274 height 39
click at [991, 424] on div "Доброго дня! Ваше замовлення прийнято і відправиться завтра змінено 14:17" at bounding box center [1112, 438] width 371 height 82
drag, startPoint x: 1160, startPoint y: 441, endPoint x: 998, endPoint y: 412, distance: 164.1
click at [998, 412] on div "Доброго дня! Ваше замовлення прийнято і відправиться завтра змінено 14:17" at bounding box center [1112, 438] width 371 height 82
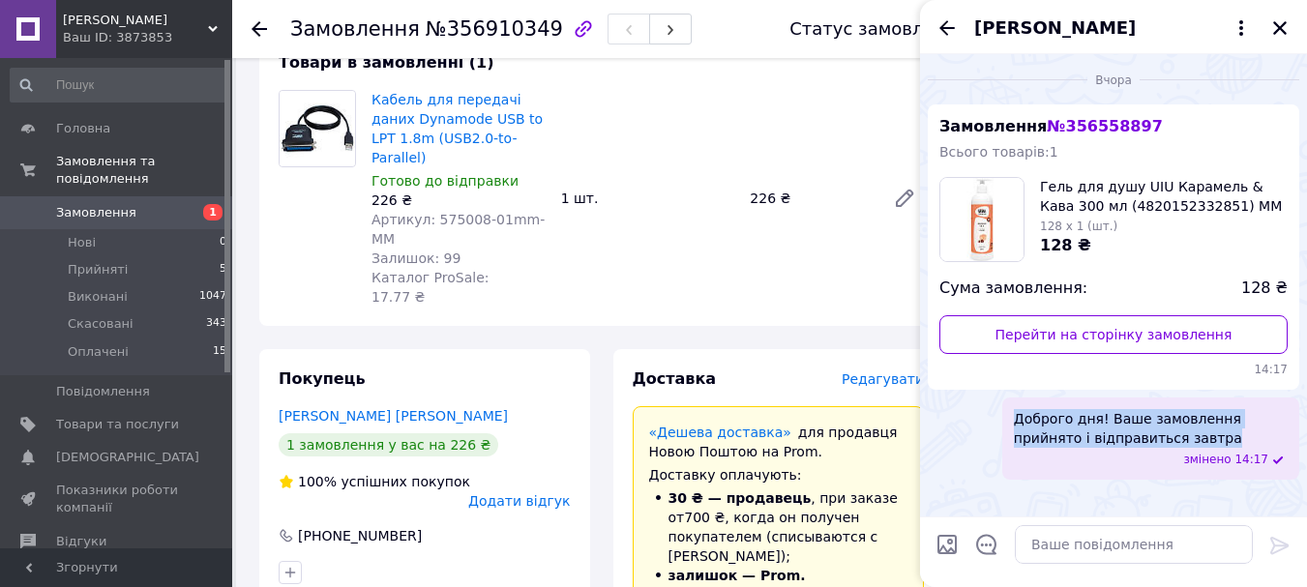
copy span "Доброго дня! Ваше замовлення прийнято і відправиться завтра"
click at [1278, 33] on icon "Закрити" at bounding box center [1279, 27] width 17 height 17
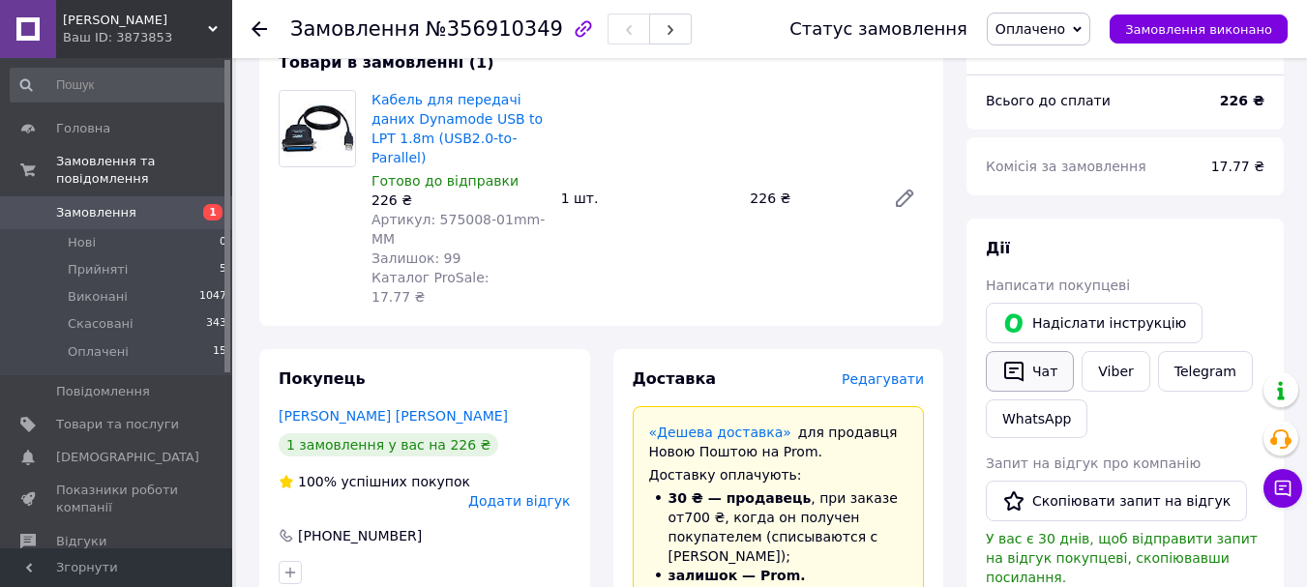
click at [1030, 361] on button "Чат" at bounding box center [1029, 371] width 88 height 41
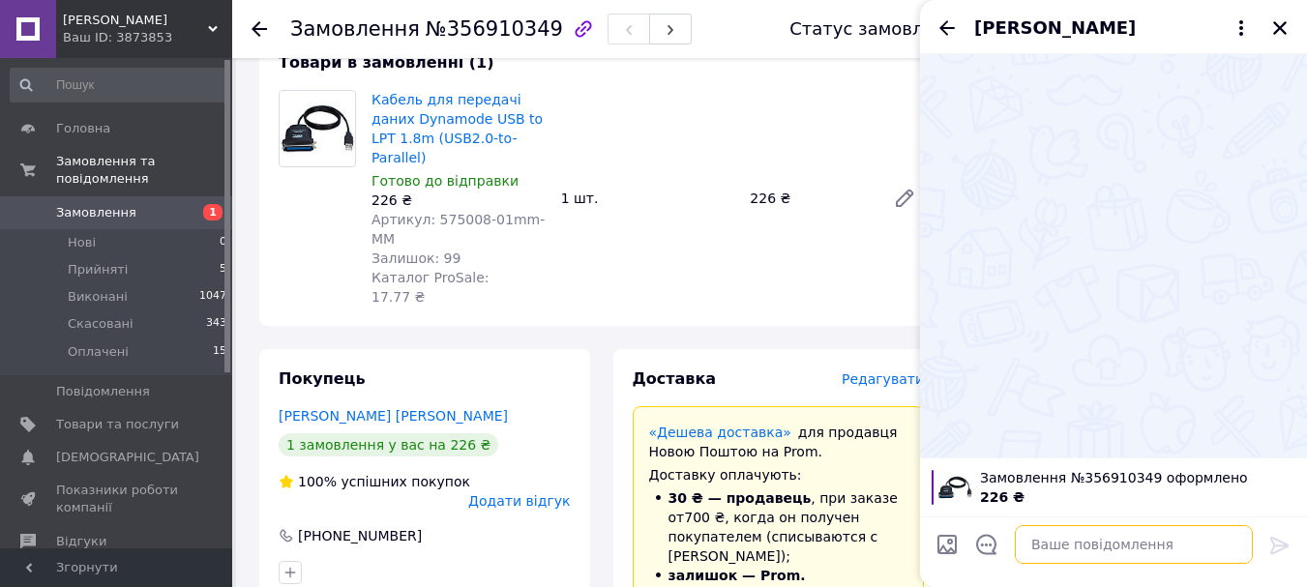
paste textarea "Доброго дня! Ваше замовлення прийнято і відправиться завтра"
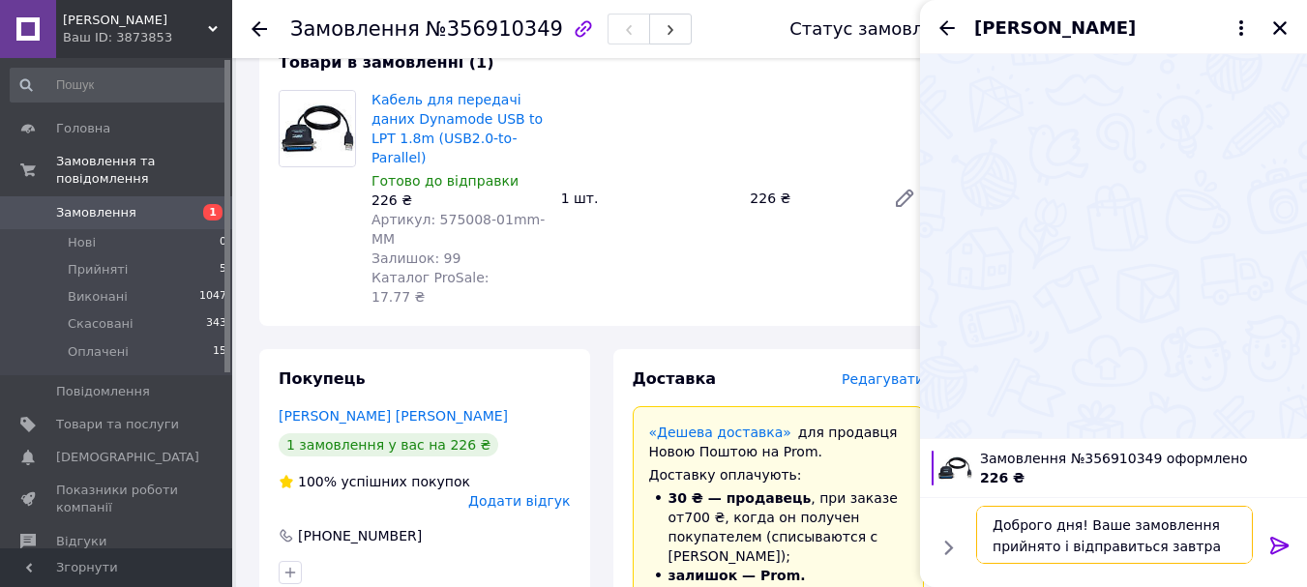
type textarea "Доброго дня! Ваше замовлення прийнято і відправиться завтра"
click at [1270, 537] on icon at bounding box center [1279, 545] width 23 height 23
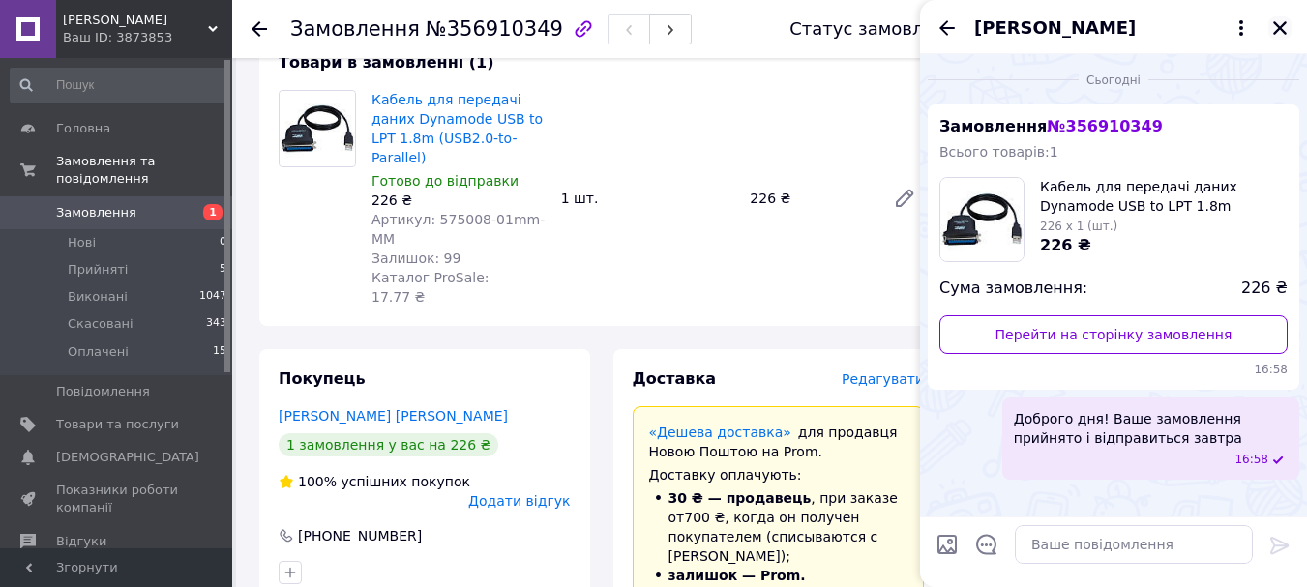
click at [1278, 20] on icon "Закрити" at bounding box center [1279, 27] width 17 height 17
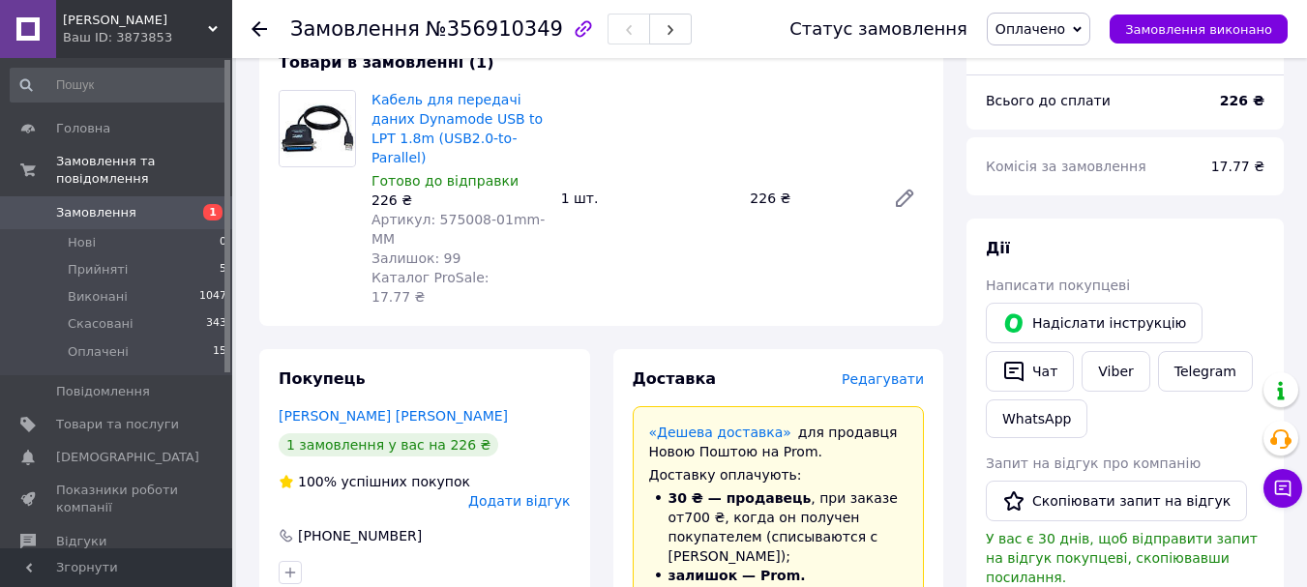
click at [138, 204] on span "Замовлення" at bounding box center [117, 212] width 123 height 17
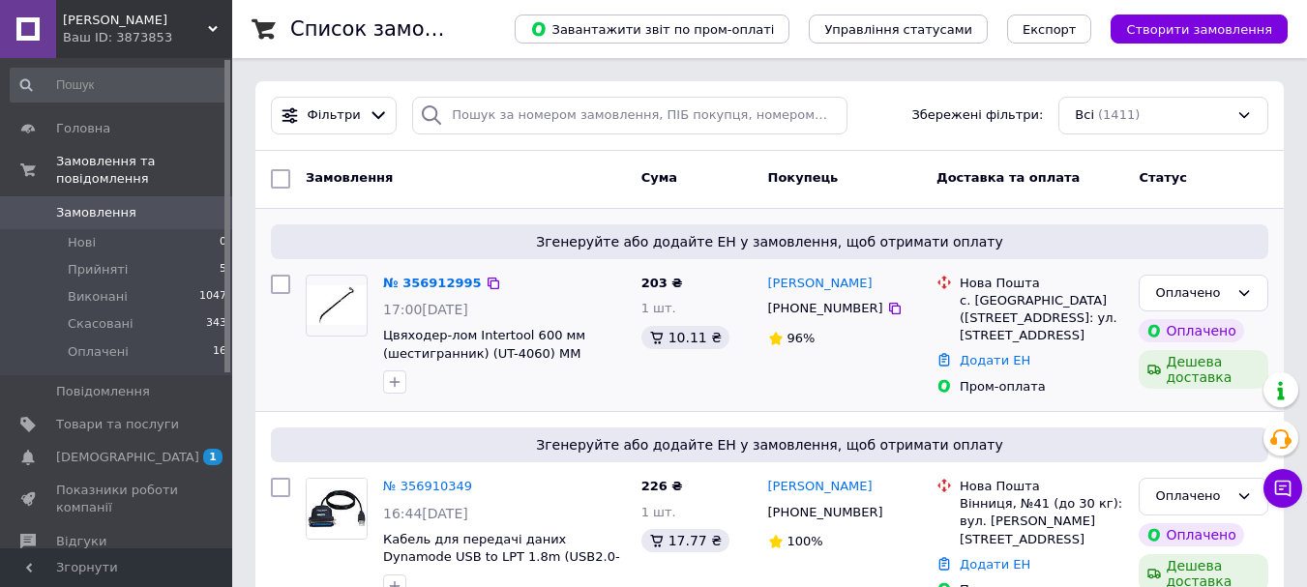
click at [393, 273] on div "№ 356912995" at bounding box center [432, 284] width 103 height 22
click at [408, 279] on link "№ 356912995" at bounding box center [432, 283] width 99 height 15
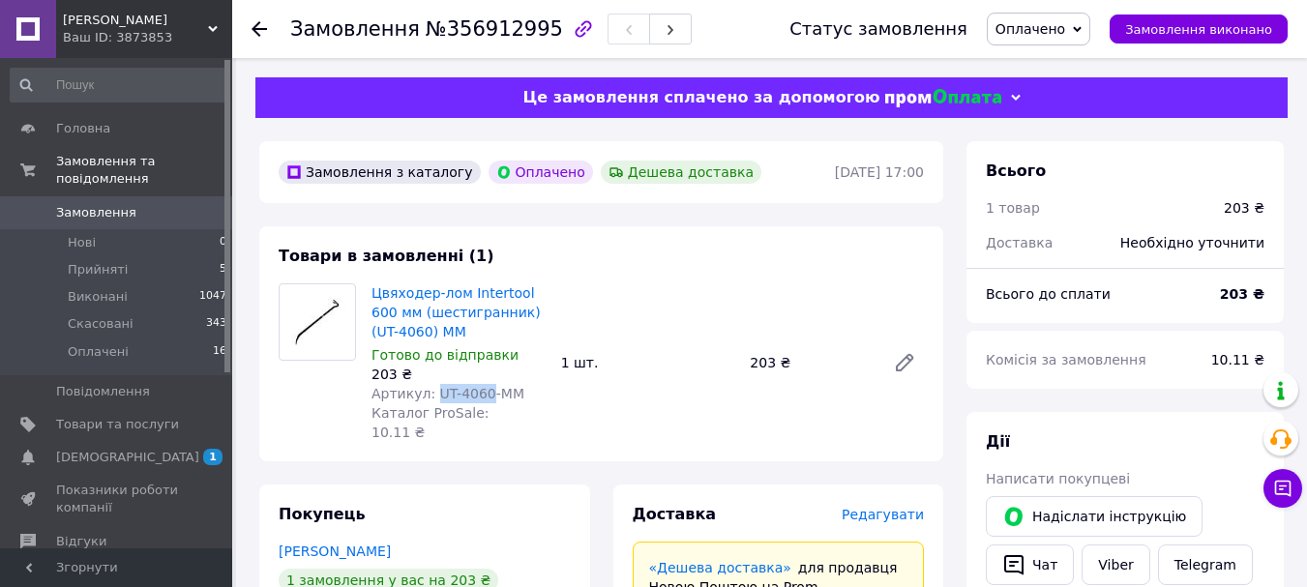
drag, startPoint x: 477, startPoint y: 395, endPoint x: 430, endPoint y: 397, distance: 46.5
click at [430, 397] on span "Артикул: UT-4060-MM" at bounding box center [447, 393] width 153 height 15
copy span "UT-4060"
click at [912, 363] on icon at bounding box center [904, 362] width 23 height 23
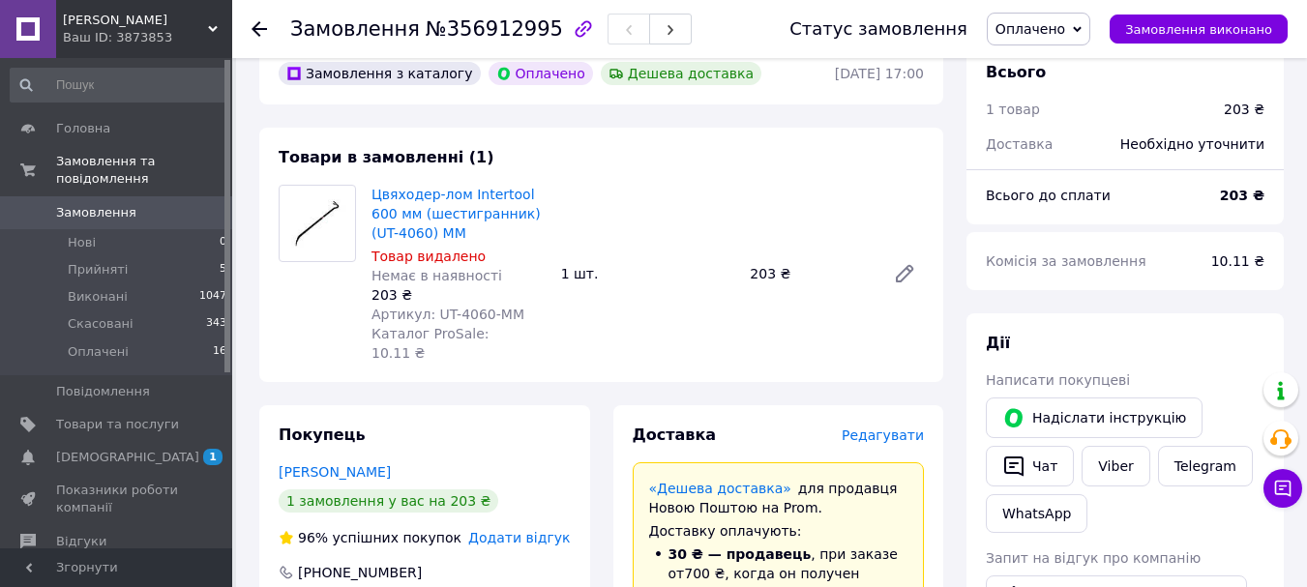
scroll to position [97, 0]
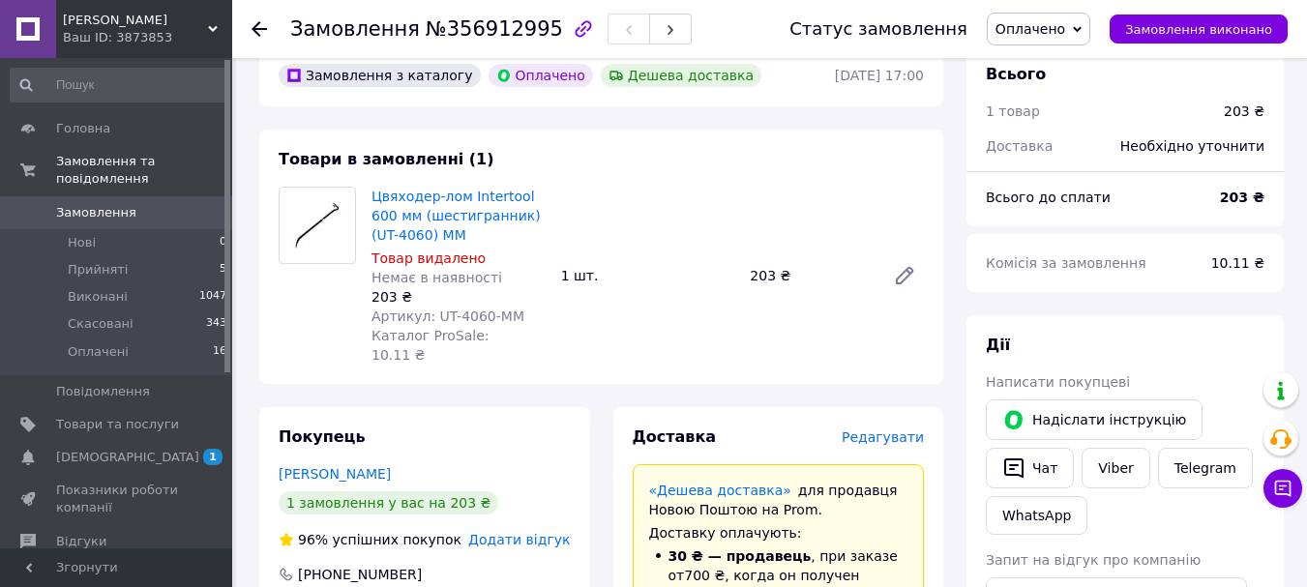
click at [511, 315] on div "Артикул: UT-4060-MM" at bounding box center [458, 316] width 174 height 19
drag, startPoint x: 476, startPoint y: 317, endPoint x: 426, endPoint y: 324, distance: 50.7
click at [426, 324] on span "Артикул: UT-4060-MM" at bounding box center [447, 316] width 153 height 15
click at [478, 312] on span "Артикул: UT-4060-MM" at bounding box center [447, 316] width 153 height 15
drag, startPoint x: 478, startPoint y: 312, endPoint x: 430, endPoint y: 314, distance: 47.4
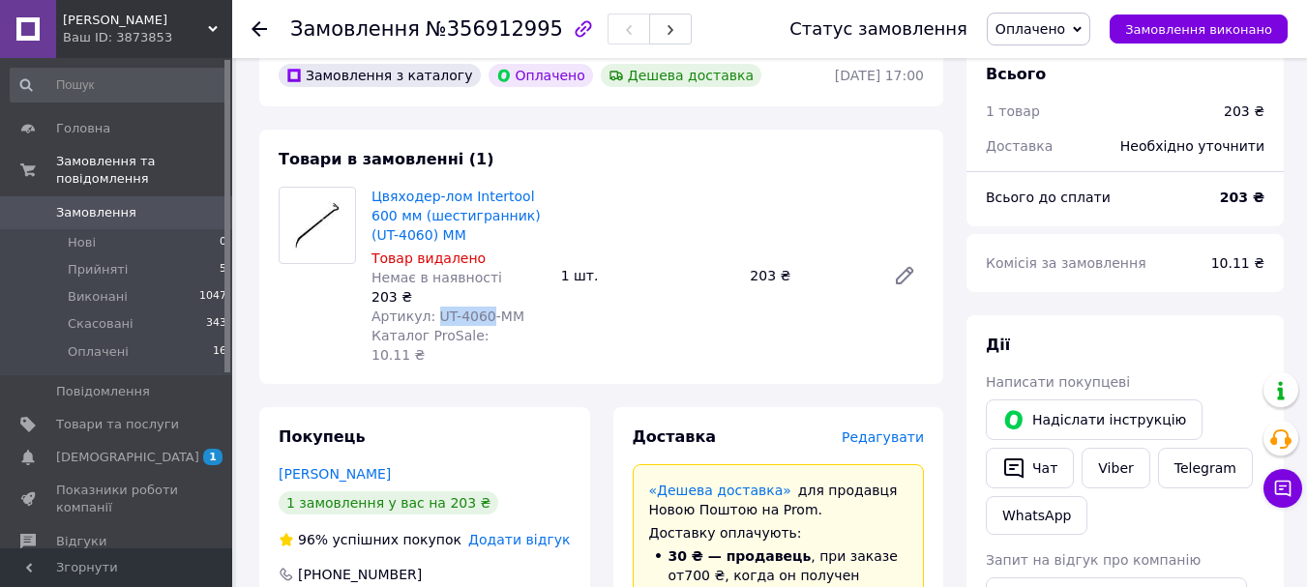
click at [430, 314] on span "Артикул: UT-4060-MM" at bounding box center [447, 316] width 153 height 15
copy span "UT-4060"
click at [673, 314] on div "Цвяходер-лом Intertool 600 мм (шестигранник) (UT-4060) MM Товар видалено Немає …" at bounding box center [648, 276] width 568 height 186
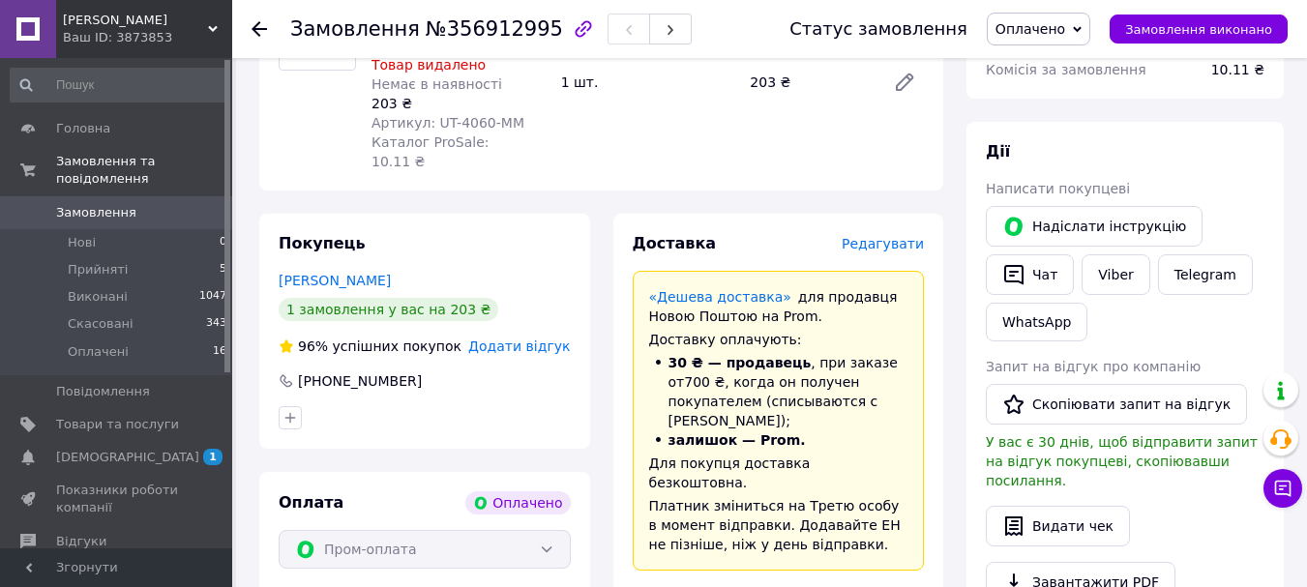
scroll to position [193, 0]
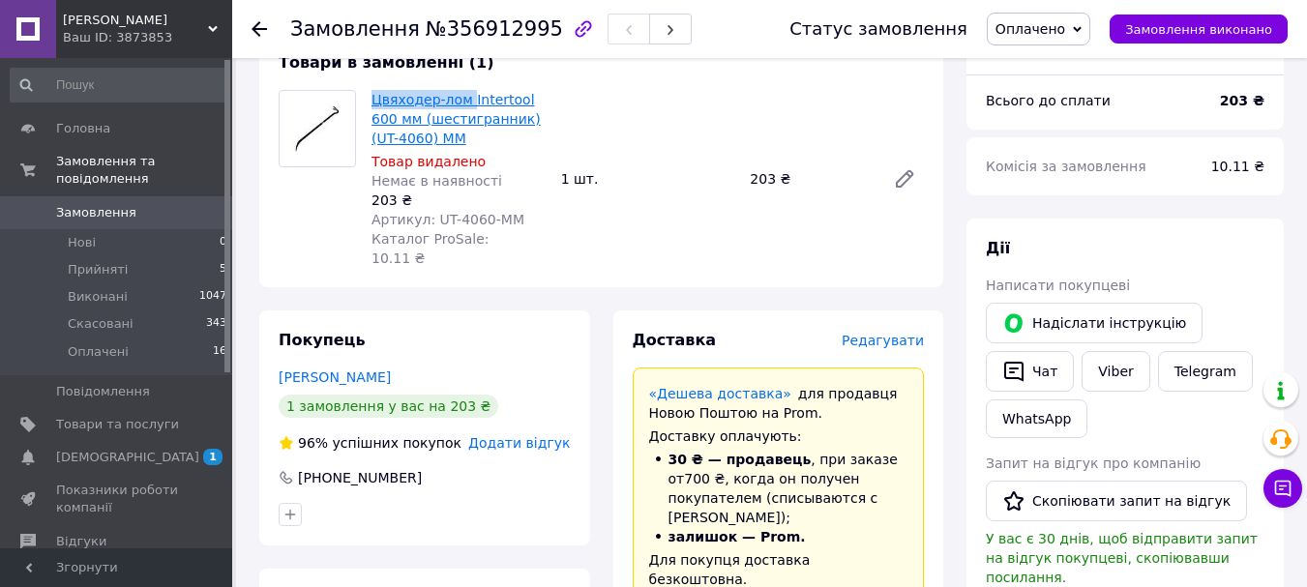
drag, startPoint x: 365, startPoint y: 93, endPoint x: 463, endPoint y: 97, distance: 98.7
click at [463, 97] on div "Цвяходер-лом Intertool 600 мм (шестигранник) (UT-4060) MM Товар видалено Немає …" at bounding box center [459, 179] width 190 height 186
copy link "Цвяходер-лом"
click at [1046, 381] on button "Чат" at bounding box center [1029, 371] width 88 height 41
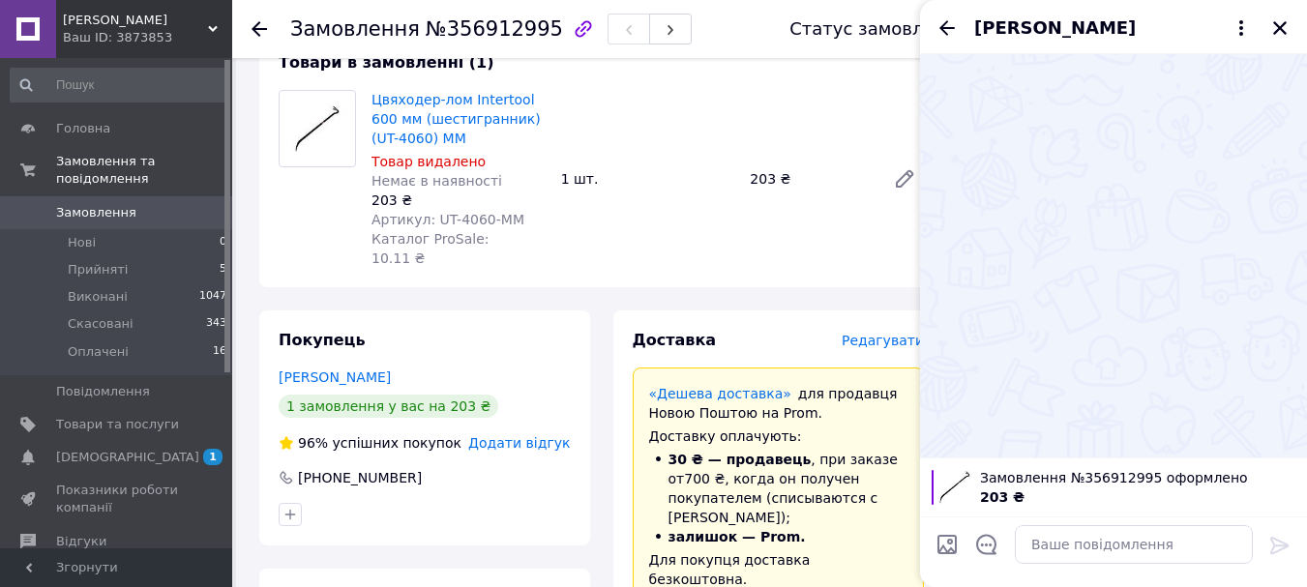
click at [1074, 521] on div at bounding box center [1133, 544] width 253 height 54
click at [1281, 33] on icon "Закрити" at bounding box center [1279, 27] width 17 height 17
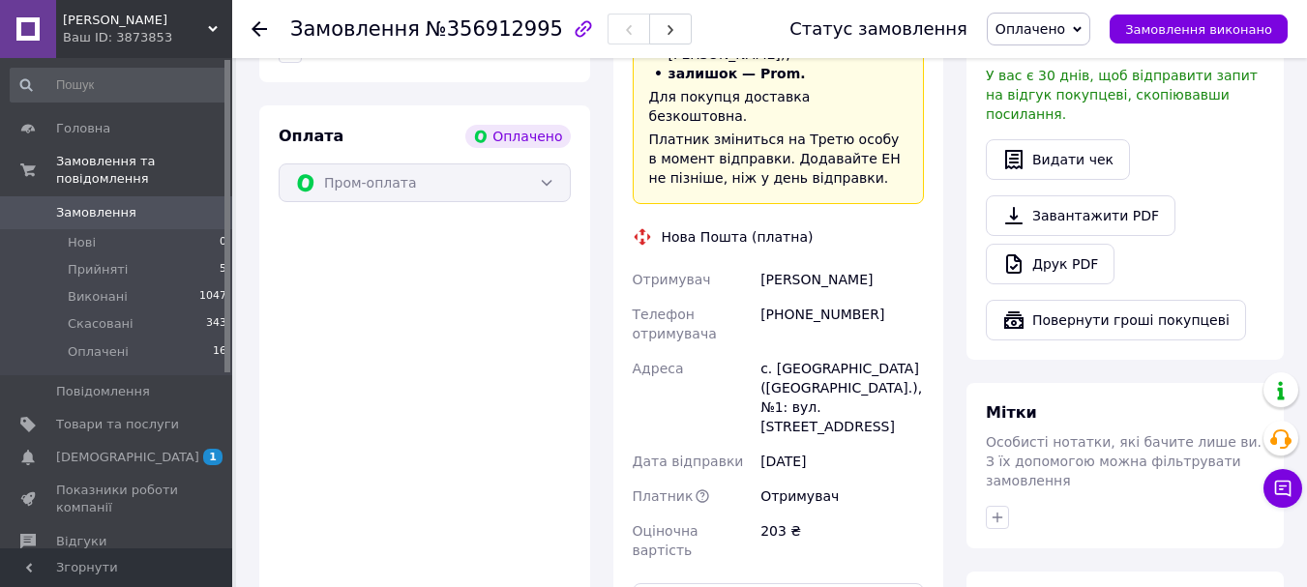
scroll to position [614, 0]
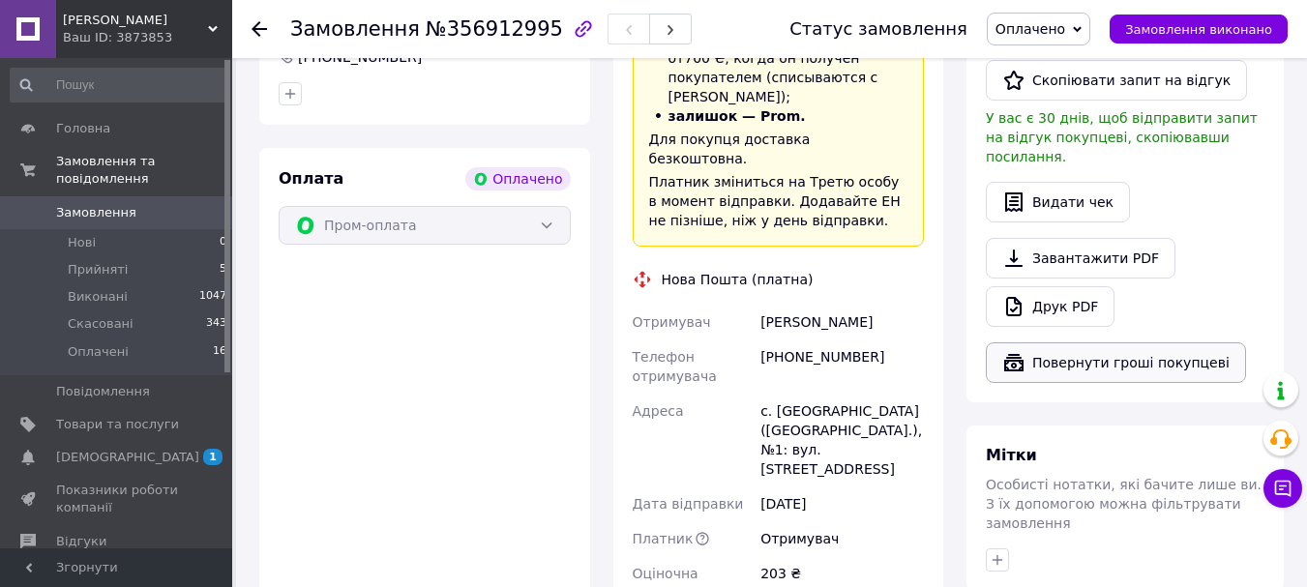
click at [1135, 344] on button "Повернути гроші покупцеві" at bounding box center [1115, 362] width 260 height 41
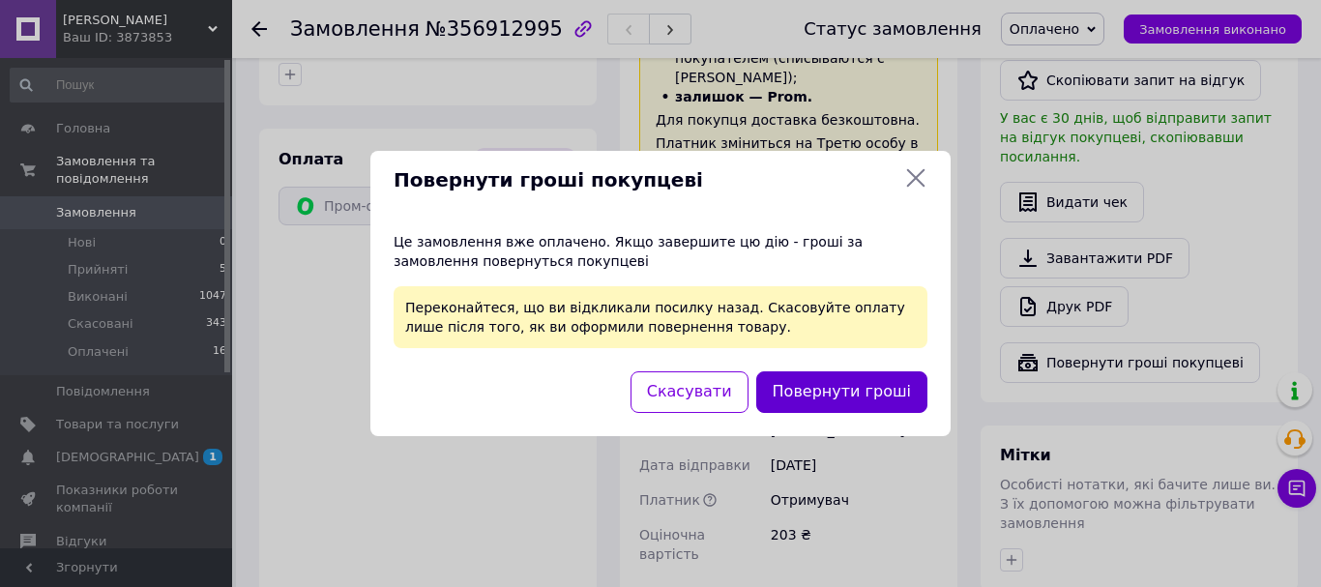
click at [861, 400] on button "Повернути гроші" at bounding box center [841, 392] width 171 height 42
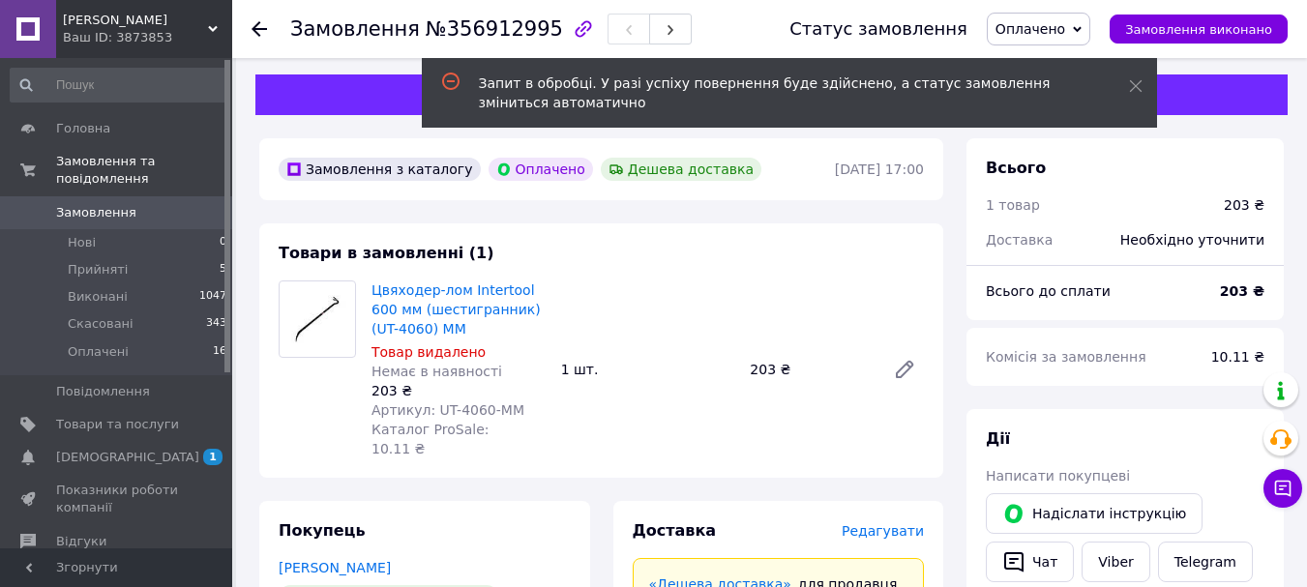
scroll to position [0, 0]
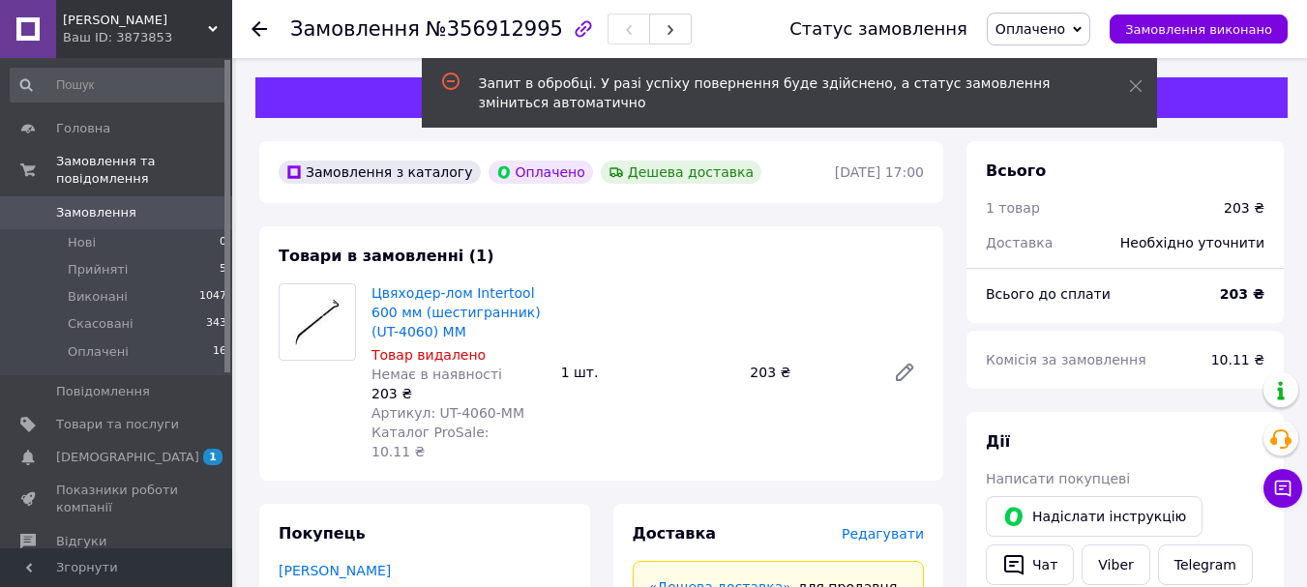
click at [90, 204] on span "Замовлення" at bounding box center [96, 212] width 80 height 17
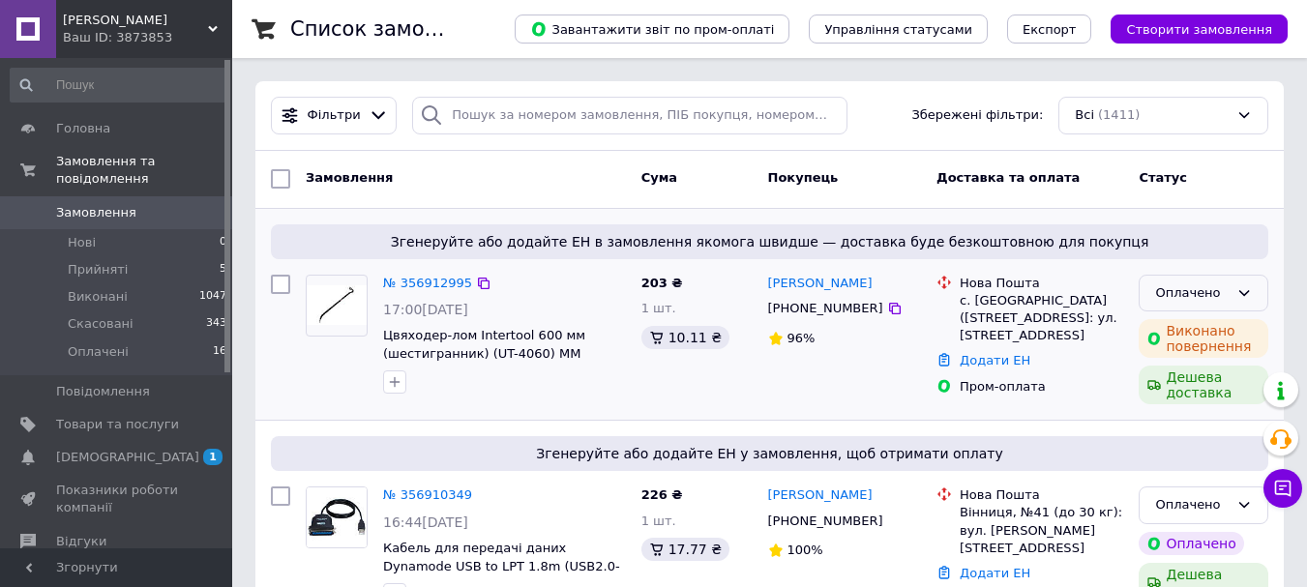
click at [1226, 290] on div "Оплачено" at bounding box center [1191, 293] width 73 height 20
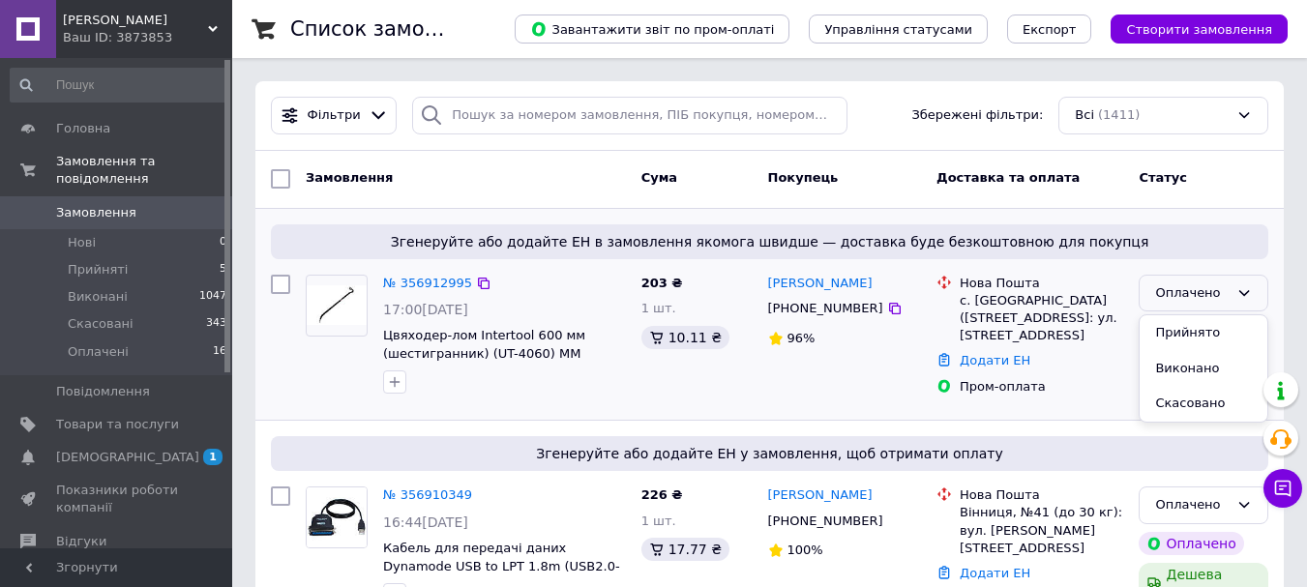
click at [1195, 370] on li "Виконано" at bounding box center [1203, 369] width 128 height 36
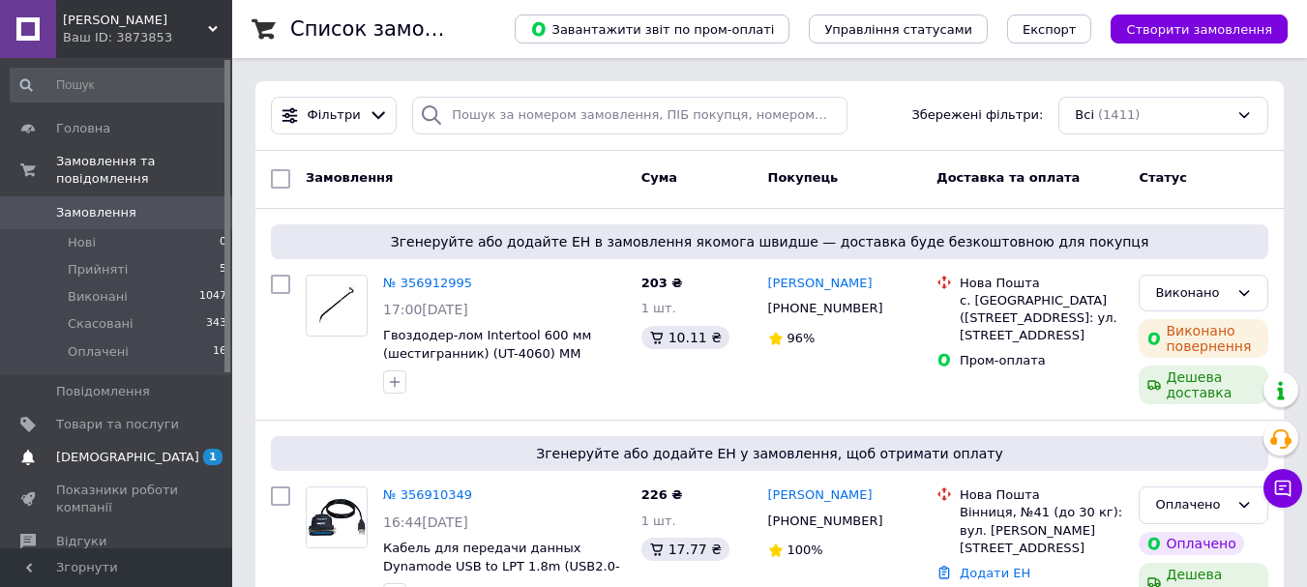
click at [168, 441] on link "Сповіщення 1 0" at bounding box center [119, 457] width 238 height 33
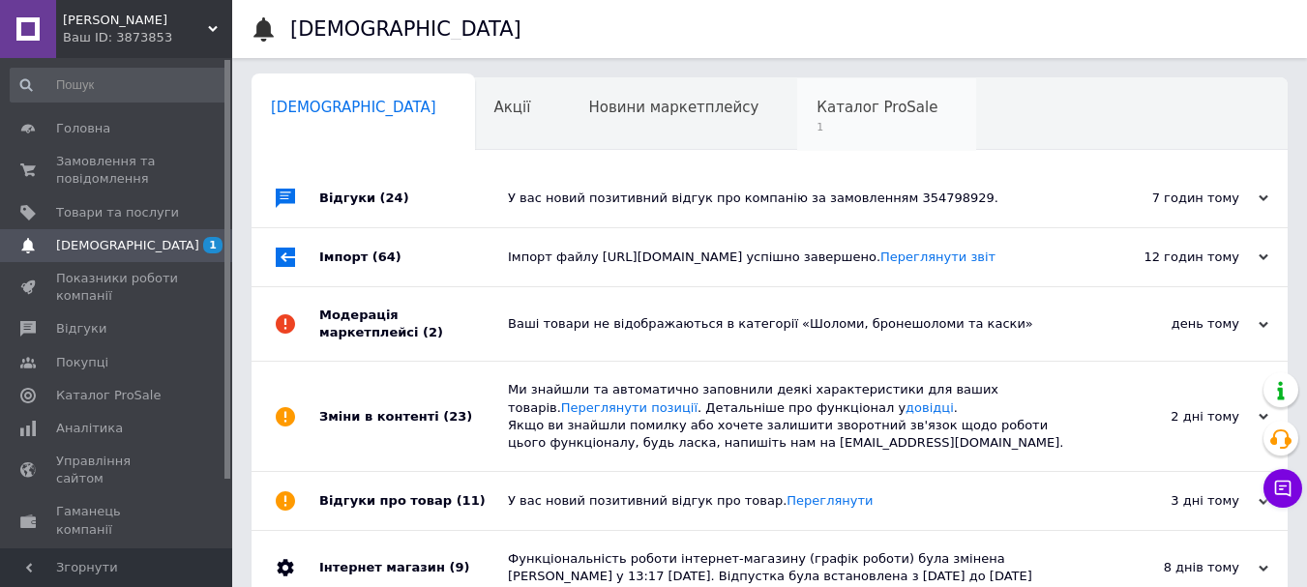
click at [816, 128] on span "1" at bounding box center [876, 127] width 121 height 15
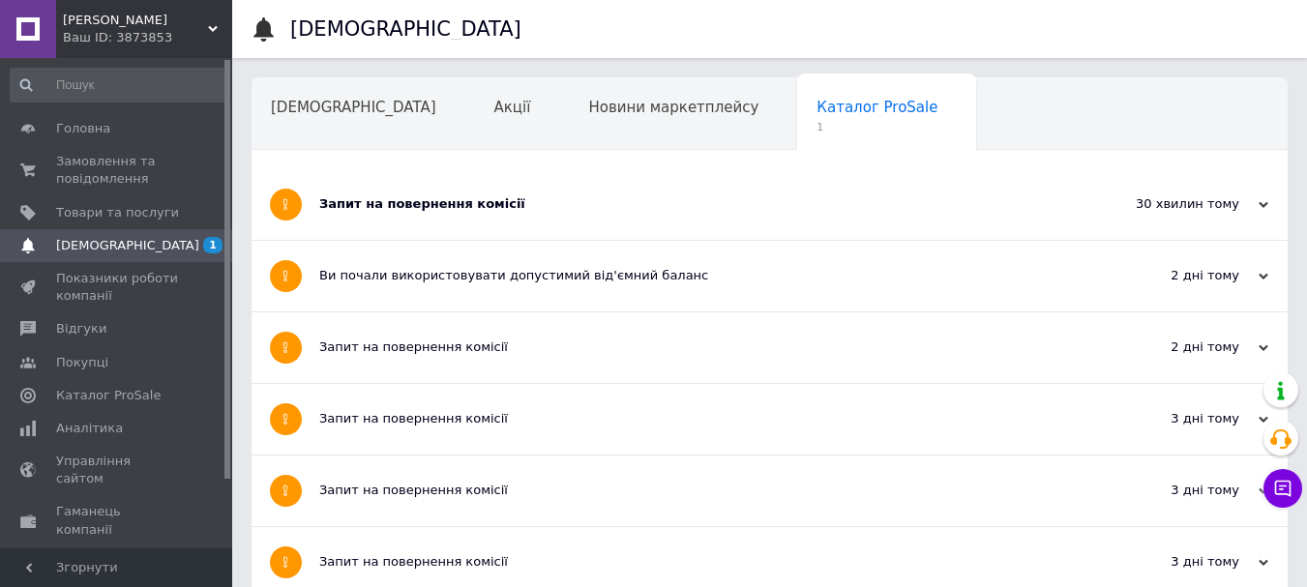
click at [577, 219] on div "Запит на повернення комісії" at bounding box center [696, 204] width 755 height 71
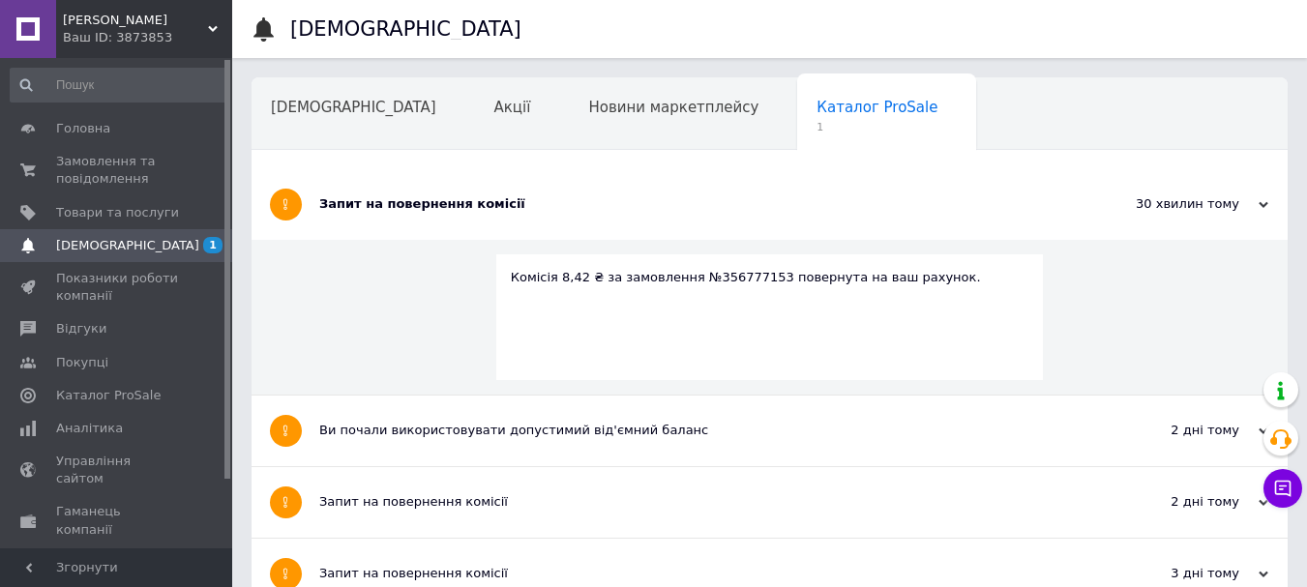
click at [577, 219] on div "Запит на повернення комісії" at bounding box center [696, 204] width 755 height 71
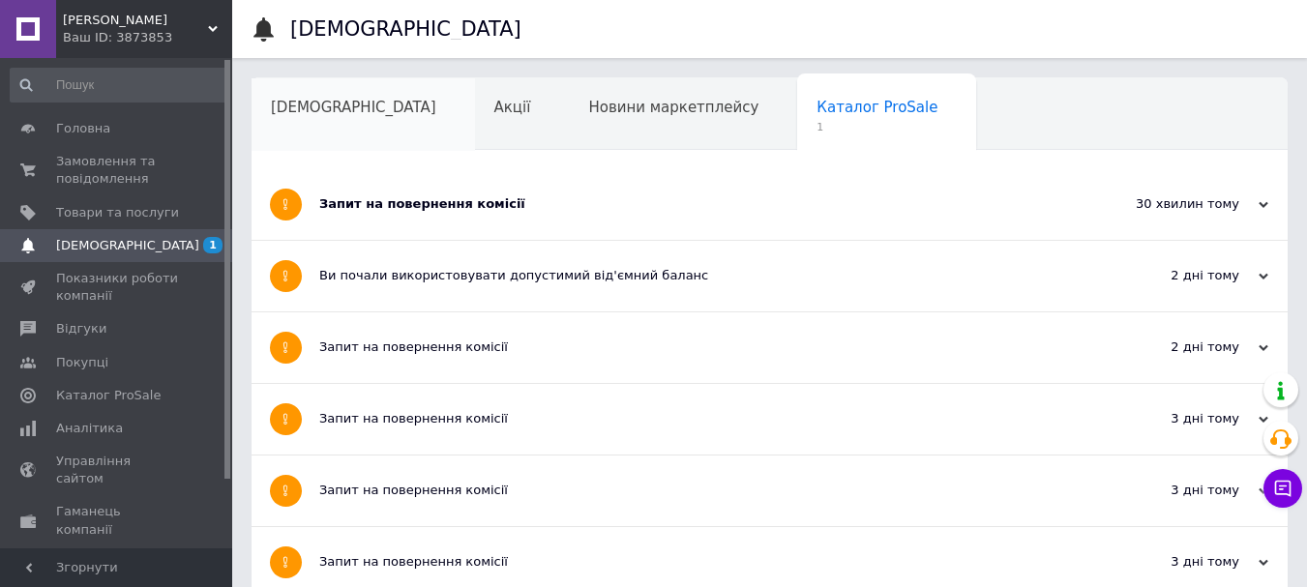
click at [317, 94] on div "[DEMOGRAPHIC_DATA]" at bounding box center [362, 114] width 223 height 73
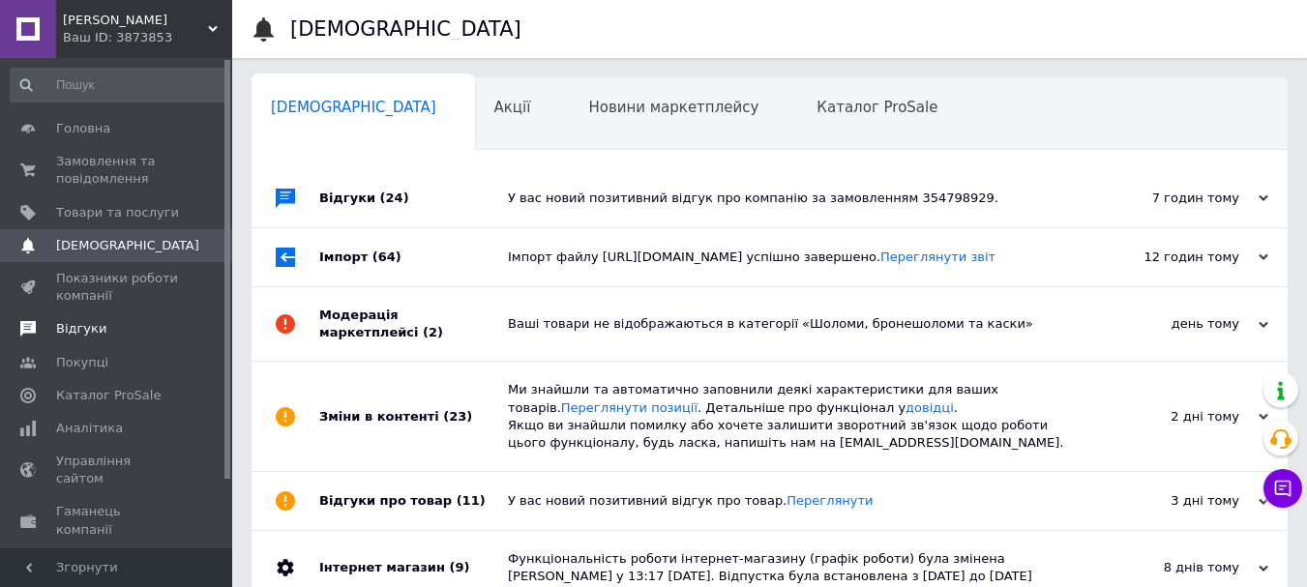
click at [59, 333] on span "Відгуки" at bounding box center [81, 328] width 50 height 17
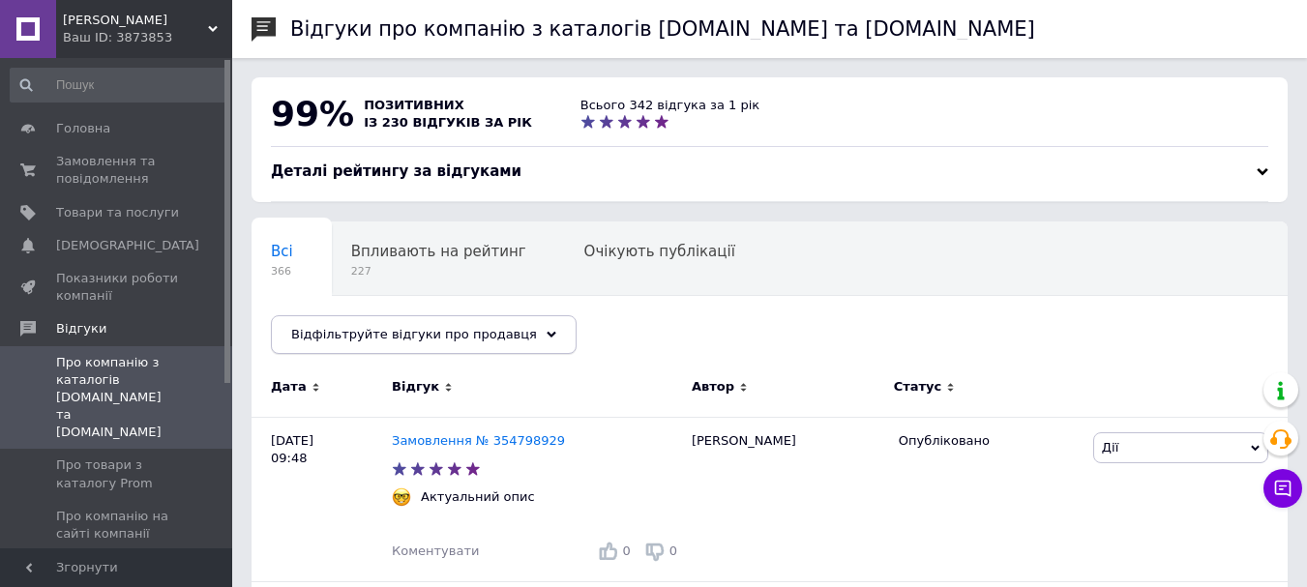
scroll to position [97, 0]
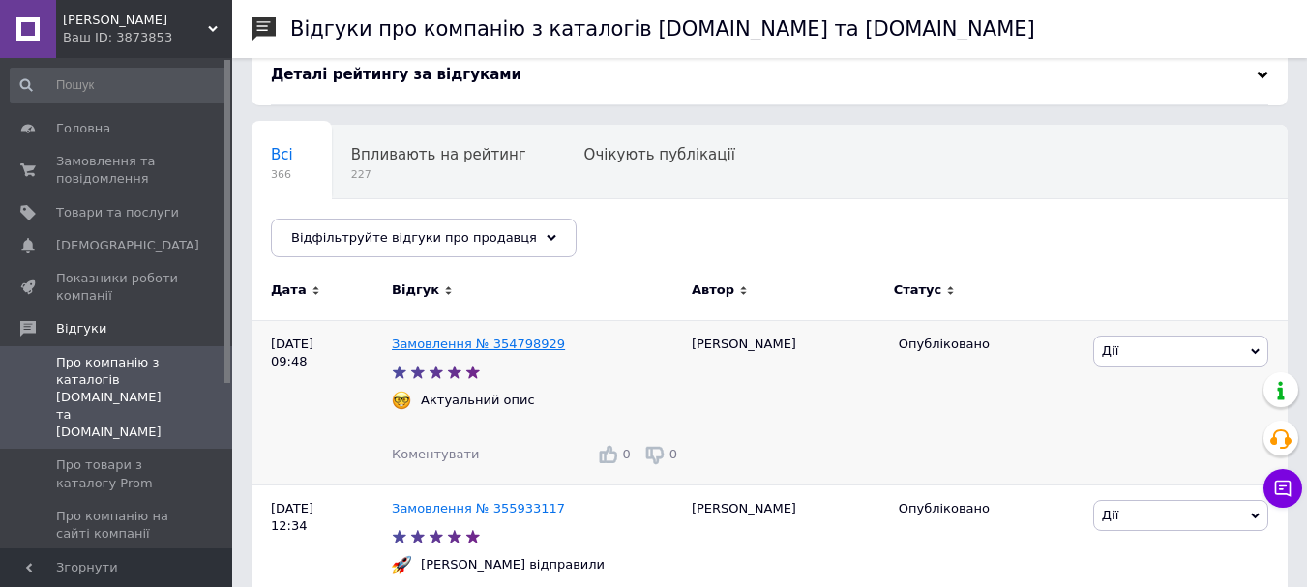
click at [424, 349] on link "Замовлення № 354798929" at bounding box center [478, 344] width 173 height 15
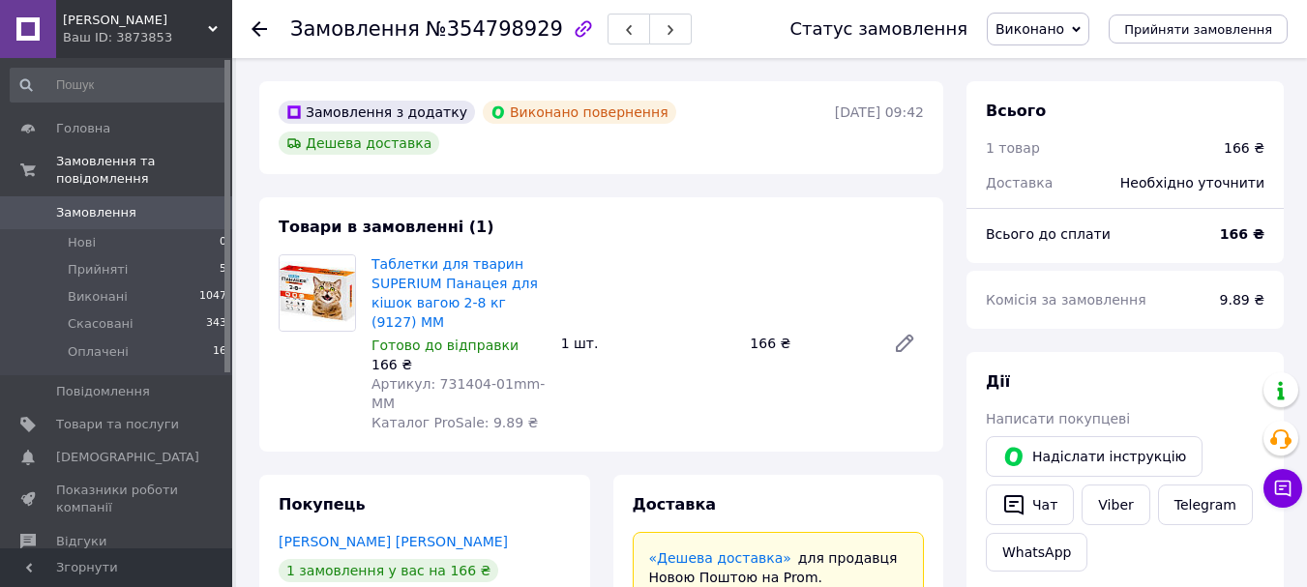
click at [128, 196] on link "Замовлення 0" at bounding box center [119, 212] width 238 height 33
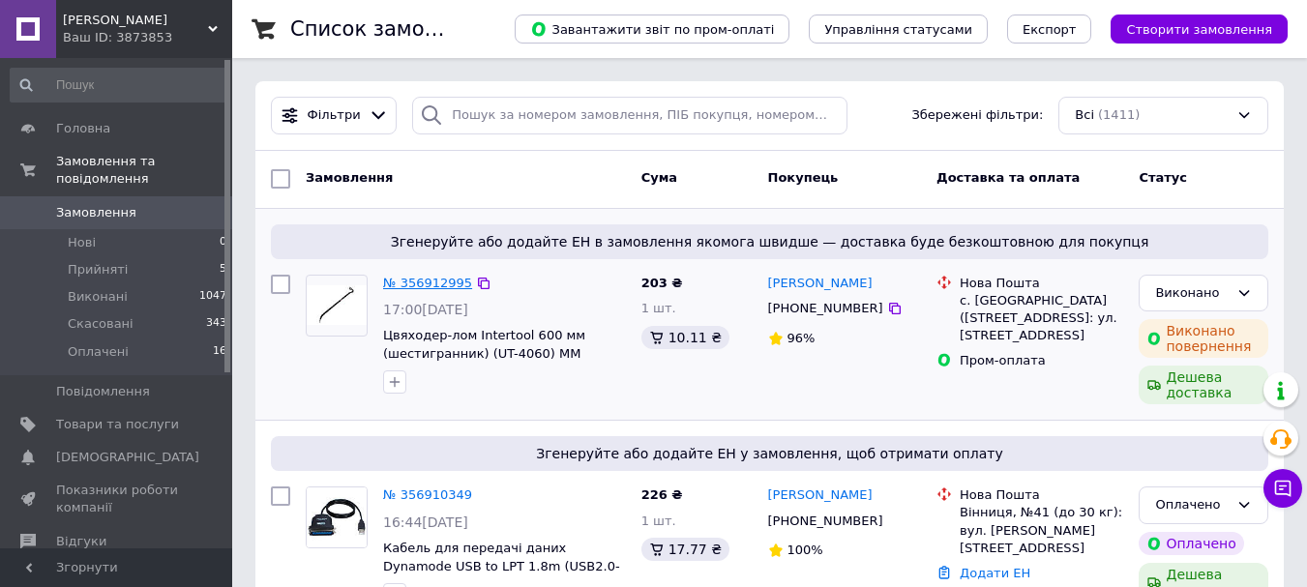
click at [425, 289] on link "№ 356912995" at bounding box center [427, 283] width 89 height 15
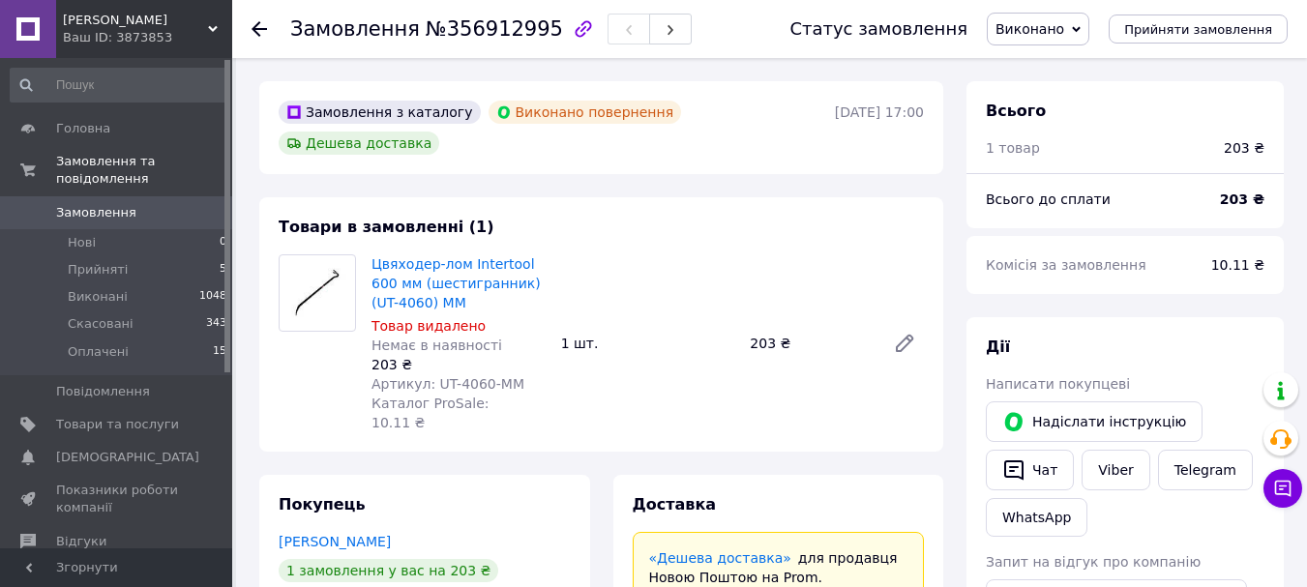
scroll to position [193, 0]
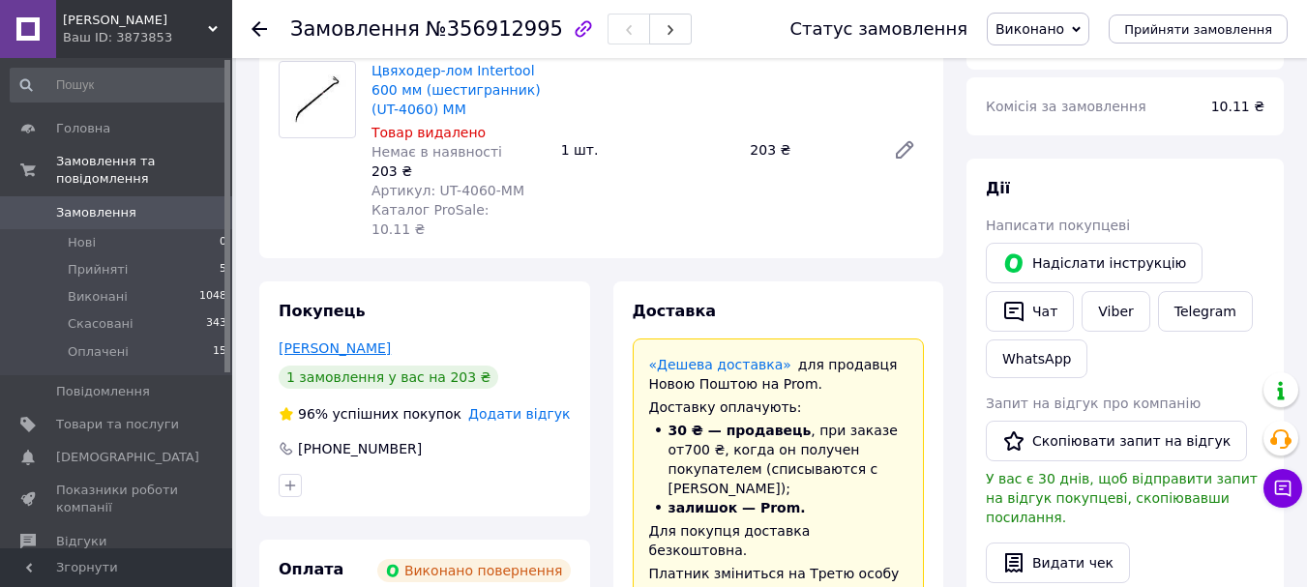
click at [391, 340] on link "[PERSON_NAME]" at bounding box center [335, 347] width 112 height 15
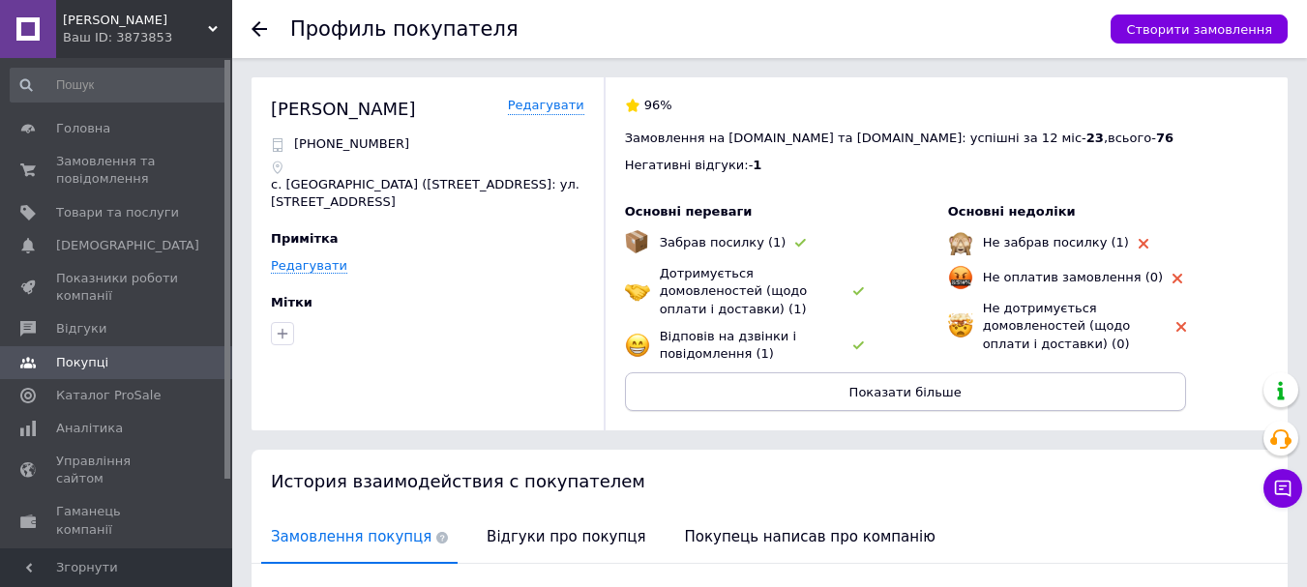
click at [913, 385] on span "Показати більше" at bounding box center [905, 392] width 112 height 15
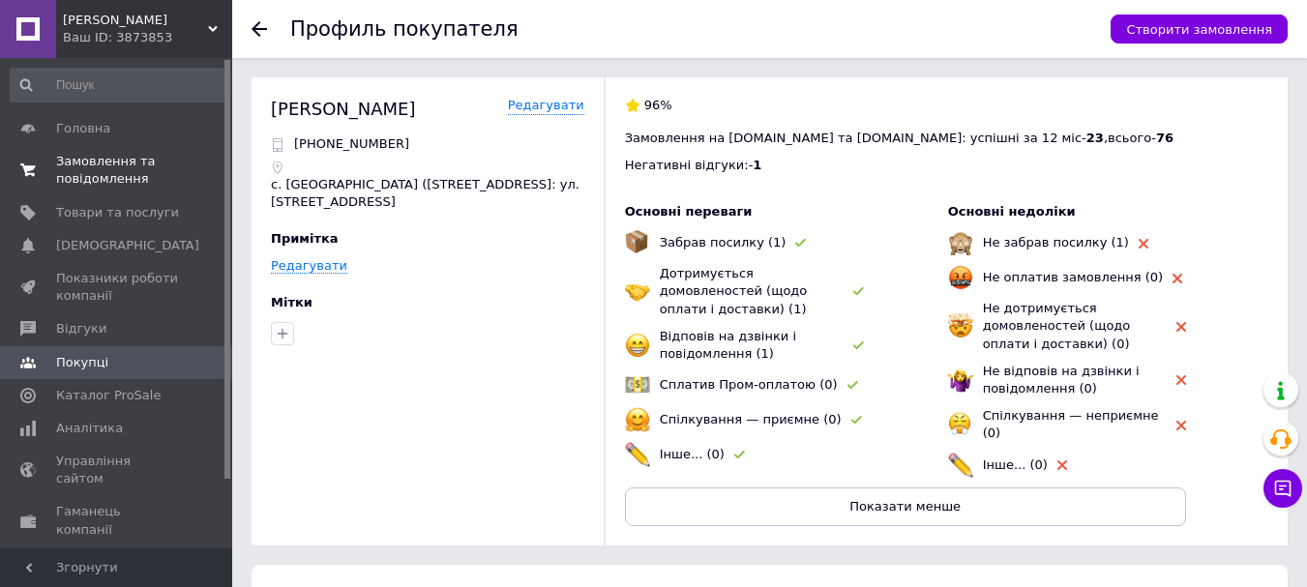
click at [77, 165] on span "Замовлення та повідомлення" at bounding box center [117, 170] width 123 height 35
